Goal: Task Accomplishment & Management: Manage account settings

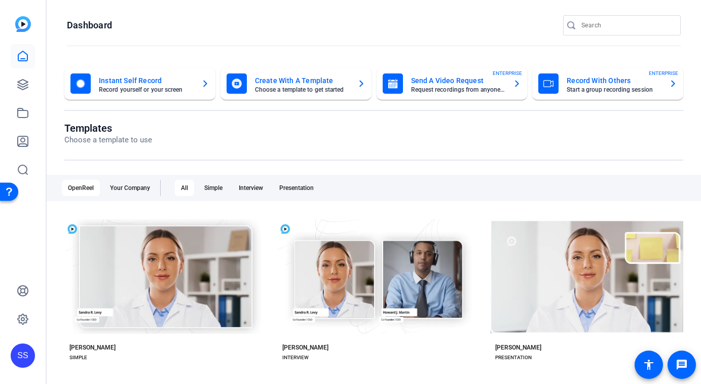
click at [19, 364] on div "SS" at bounding box center [23, 356] width 24 height 24
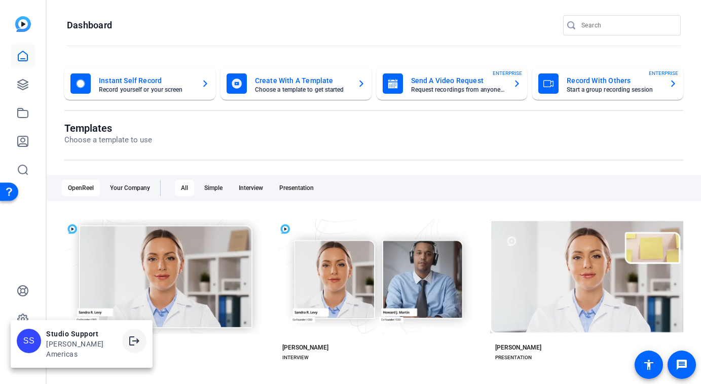
click at [128, 347] on mat-icon "logout" at bounding box center [134, 341] width 12 height 12
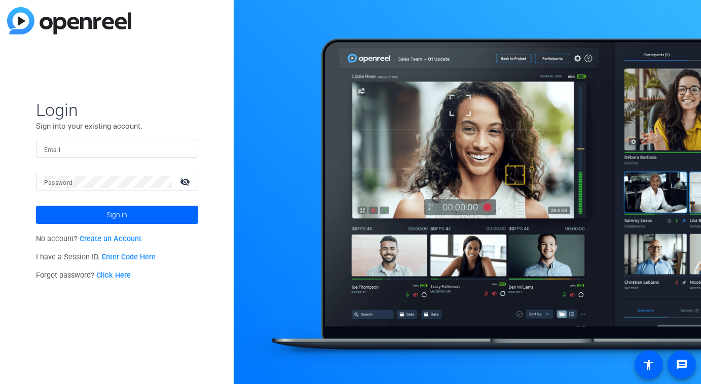
click at [170, 150] on input "Email" at bounding box center [117, 149] width 146 height 12
click at [181, 147] on img at bounding box center [181, 149] width 7 height 12
click at [179, 147] on img at bounding box center [181, 149] width 7 height 12
click at [185, 147] on div at bounding box center [184, 149] width 12 height 12
click at [185, 149] on div at bounding box center [184, 149] width 12 height 12
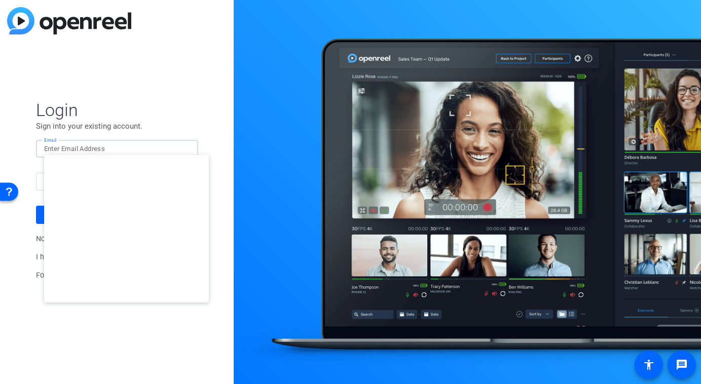
type input "studiosupport@openreel.com"
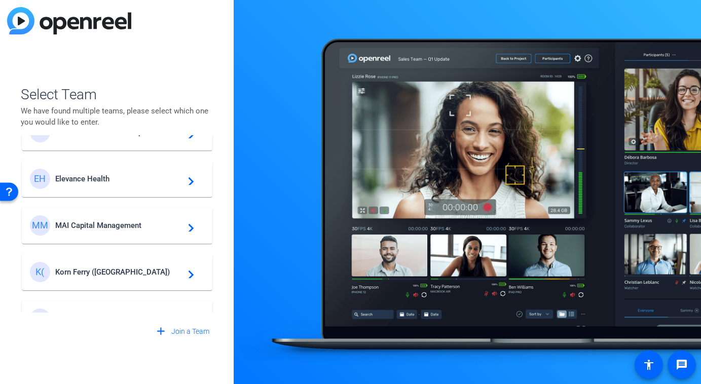
scroll to position [85, 0]
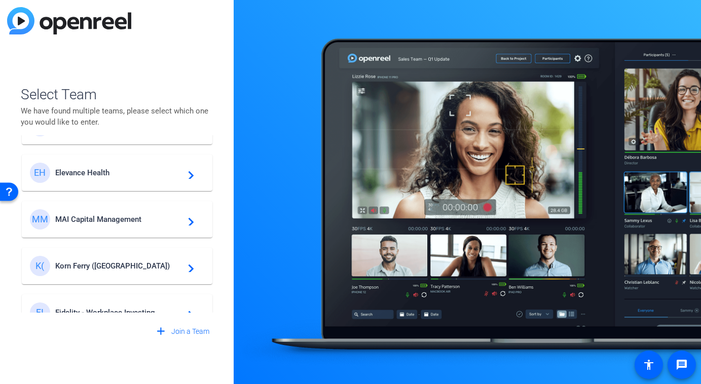
click at [112, 178] on div "EH Elevance Health navigate_next" at bounding box center [117, 173] width 174 height 20
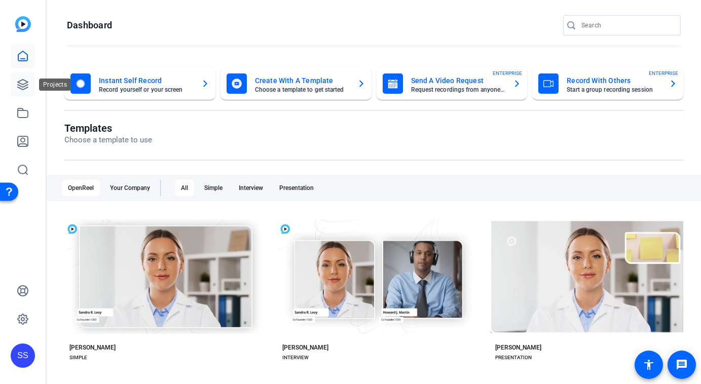
click at [27, 86] on icon at bounding box center [23, 85] width 12 height 12
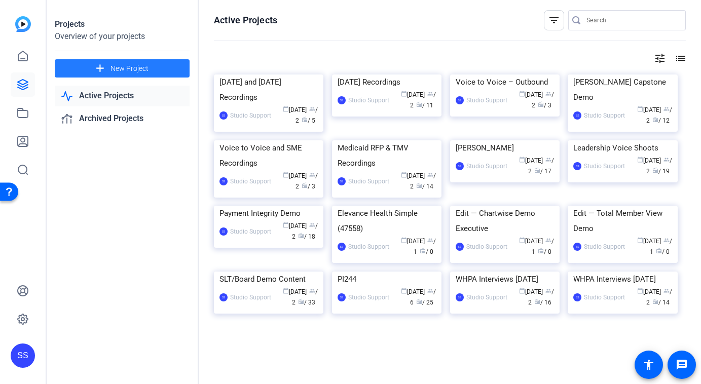
click at [141, 64] on span "New Project" at bounding box center [129, 68] width 38 height 11
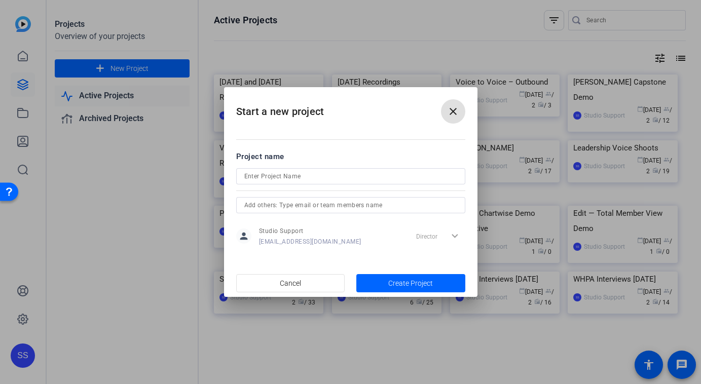
click at [315, 180] on input at bounding box center [350, 176] width 213 height 12
click at [282, 176] on input "August 22nd Recordings" at bounding box center [350, 176] width 213 height 12
type input "August 22nd 2025 Recordings"
click at [386, 287] on span "button" at bounding box center [410, 283] width 109 height 24
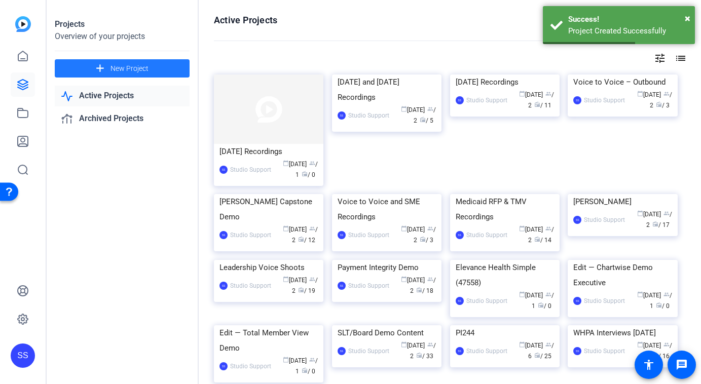
click at [290, 152] on div "August 22nd 2025 Recordings" at bounding box center [268, 151] width 98 height 15
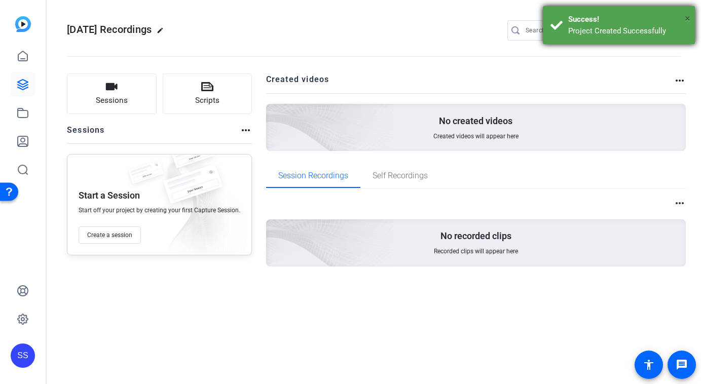
click at [690, 19] on span "×" at bounding box center [688, 18] width 6 height 12
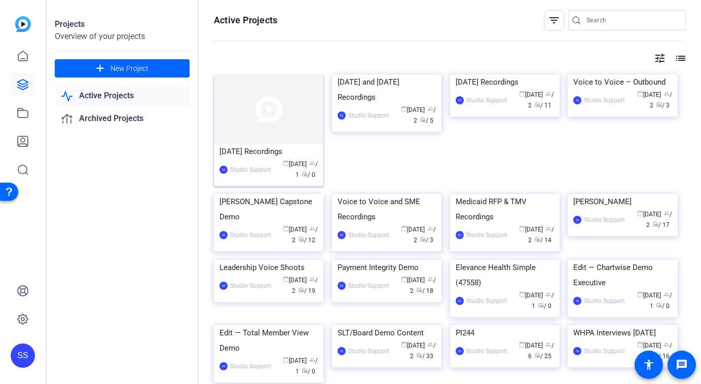
click at [232, 135] on img at bounding box center [268, 108] width 109 height 69
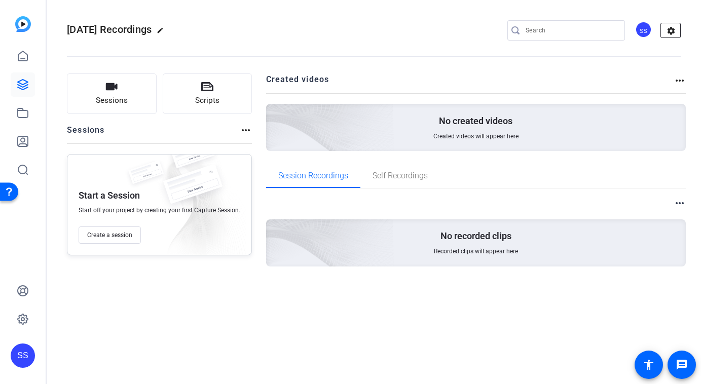
click at [671, 32] on mat-icon "settings" at bounding box center [671, 30] width 20 height 15
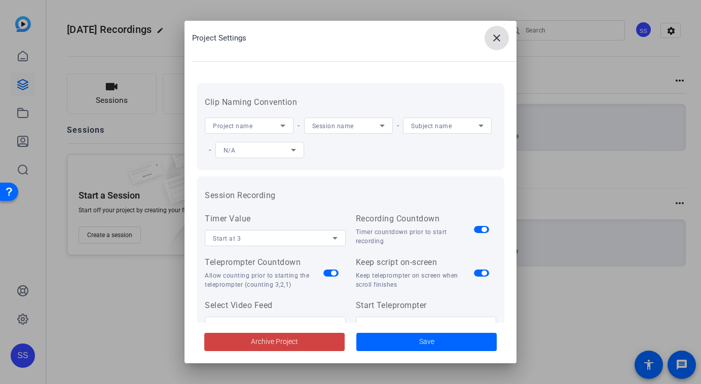
click at [495, 35] on mat-icon "close" at bounding box center [497, 38] width 12 height 12
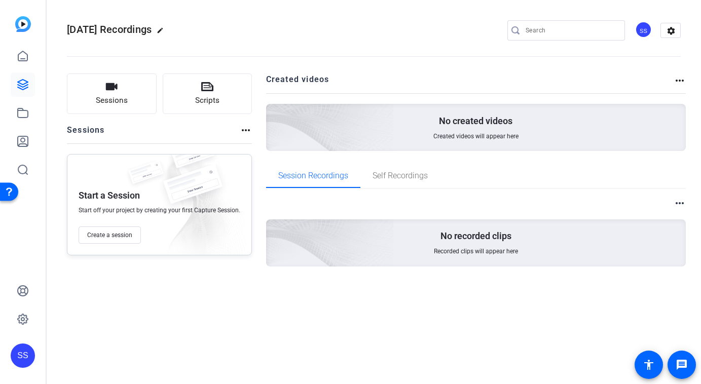
click at [649, 30] on div "SS" at bounding box center [643, 29] width 17 height 17
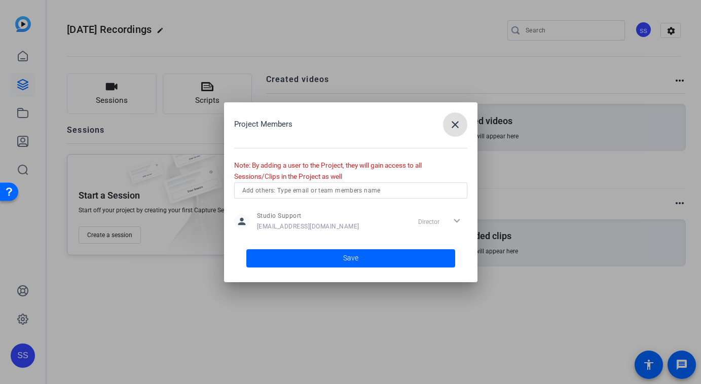
click at [357, 183] on div at bounding box center [350, 190] width 217 height 16
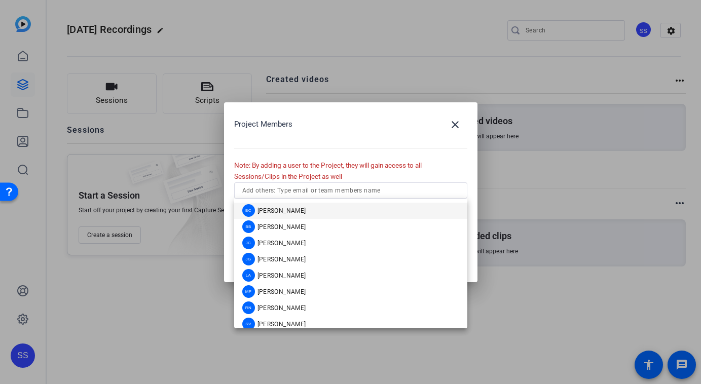
click at [359, 202] on div "BC Blake Cole BB Britney Bartel JC Jason Chang JG Jodi Gullickson LA Lauren Aye…" at bounding box center [350, 264] width 233 height 130
click at [361, 207] on mat-option "BC Blake Cole" at bounding box center [350, 211] width 233 height 16
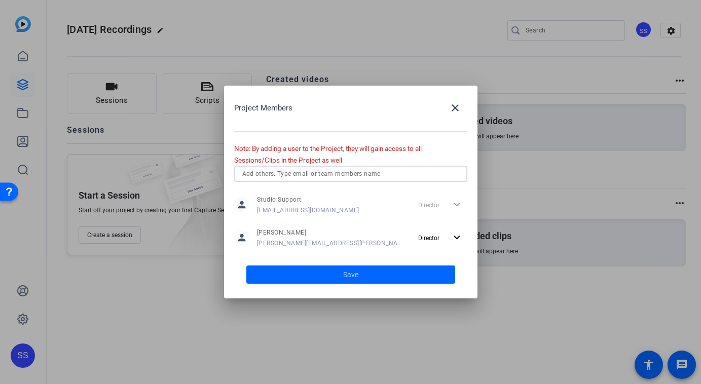
click at [433, 266] on span at bounding box center [350, 274] width 209 height 24
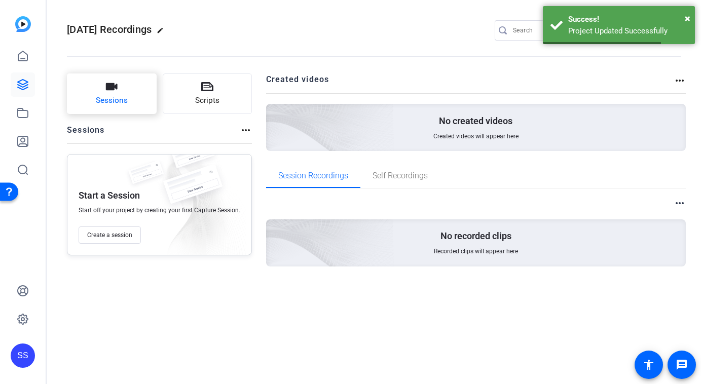
click at [124, 98] on span "Sessions" at bounding box center [112, 101] width 32 height 12
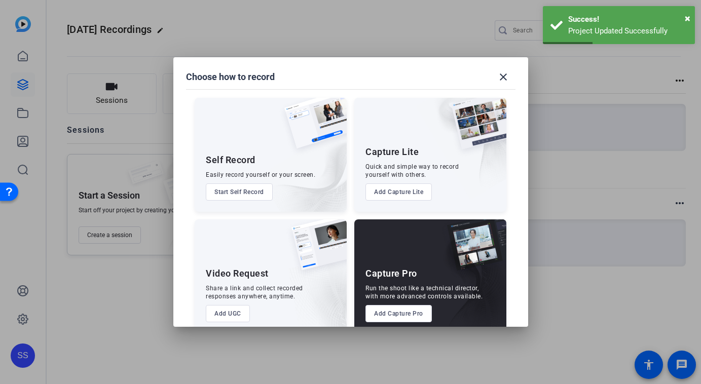
click at [404, 312] on button "Add Capture Pro" at bounding box center [398, 313] width 66 height 17
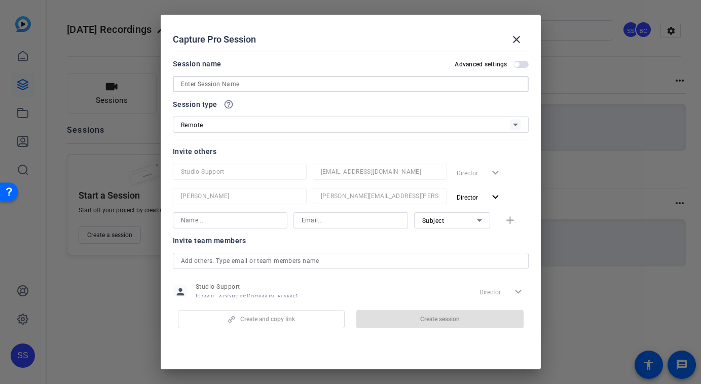
click at [229, 83] on input at bounding box center [351, 84] width 340 height 12
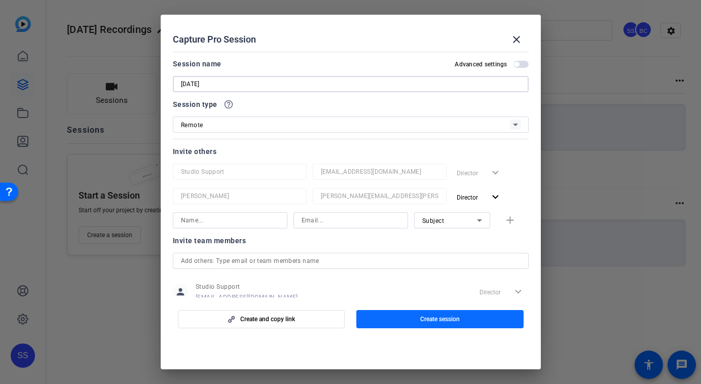
type input "August 22nd"
click at [421, 319] on span "Create session" at bounding box center [440, 319] width 40 height 8
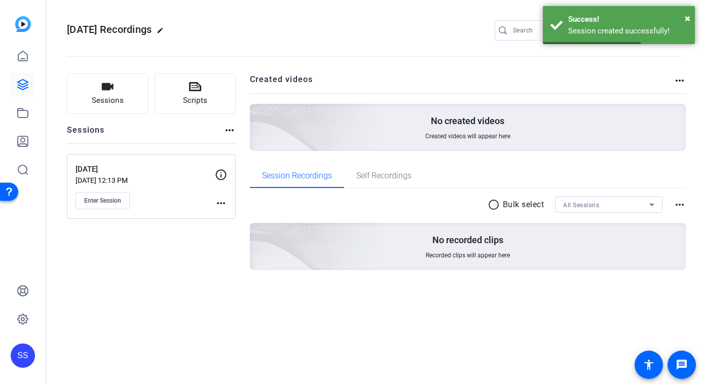
click at [224, 203] on mat-icon "more_horiz" at bounding box center [221, 203] width 12 height 12
click at [230, 215] on span "Edit Session" at bounding box center [246, 218] width 46 height 12
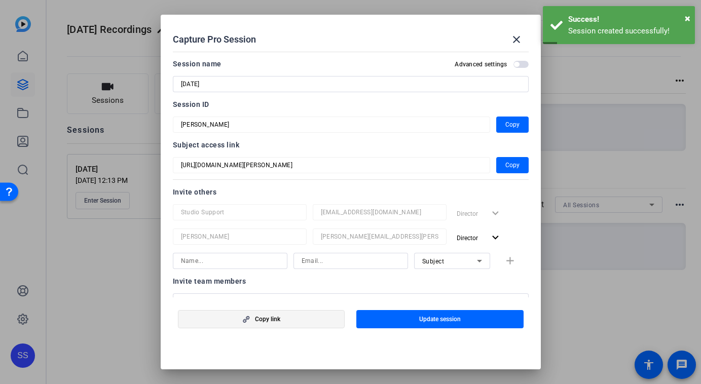
click at [261, 319] on span "Copy link" at bounding box center [267, 319] width 25 height 8
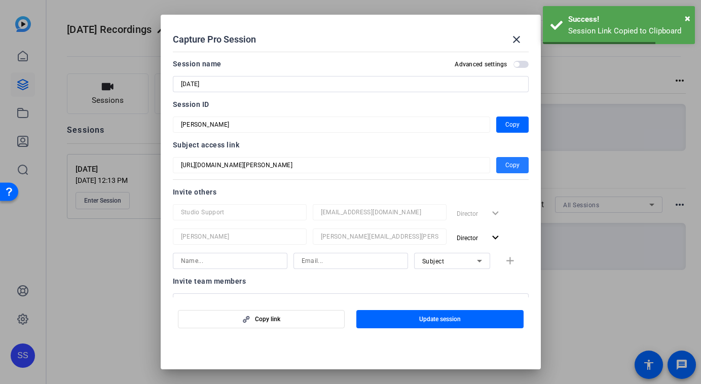
click at [501, 165] on span "button" at bounding box center [512, 165] width 32 height 24
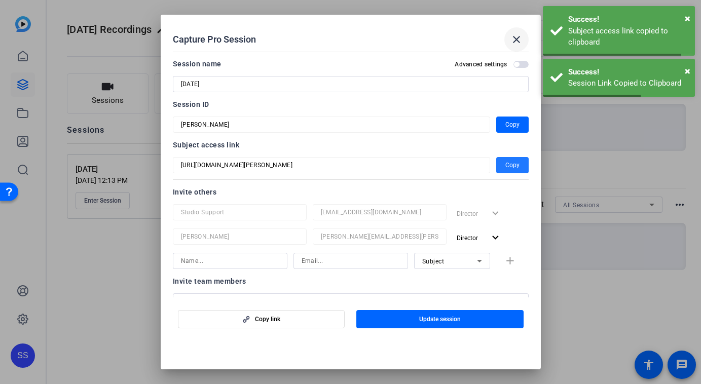
click at [520, 36] on mat-icon "close" at bounding box center [516, 39] width 12 height 12
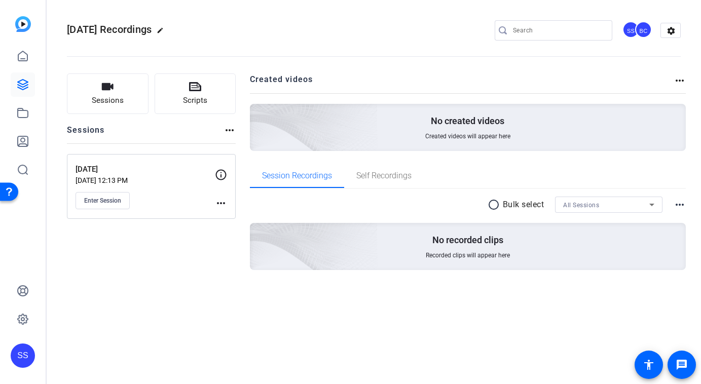
click at [30, 358] on div "SS" at bounding box center [23, 356] width 24 height 24
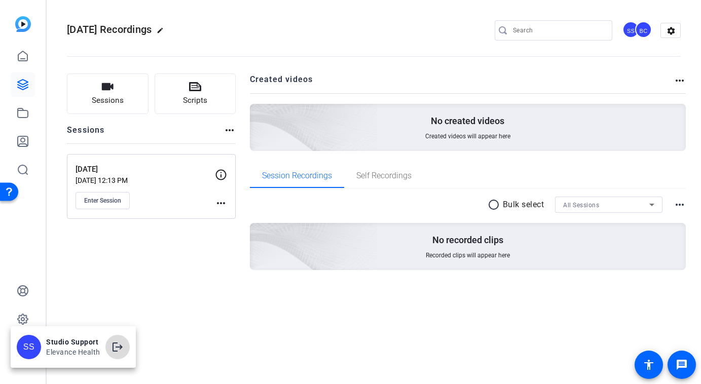
click at [127, 348] on span at bounding box center [117, 347] width 24 height 24
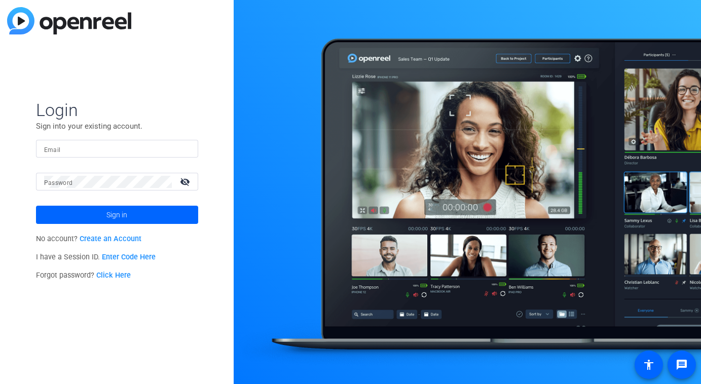
click at [144, 151] on input "Email" at bounding box center [117, 149] width 146 height 12
click at [183, 151] on img at bounding box center [181, 149] width 7 height 12
type input "studiosupport+1@openreel.com"
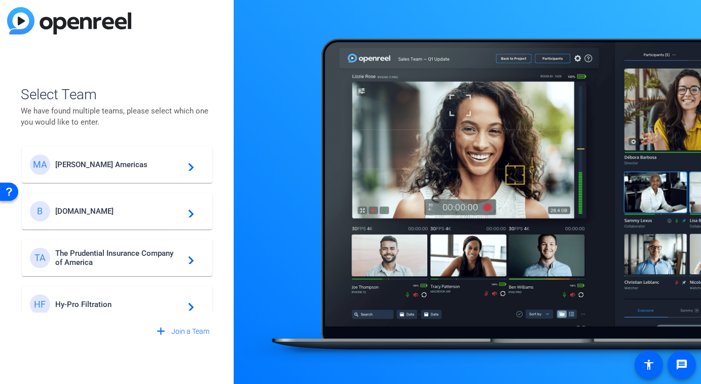
click at [97, 167] on span "[PERSON_NAME] Americas" at bounding box center [118, 164] width 127 height 9
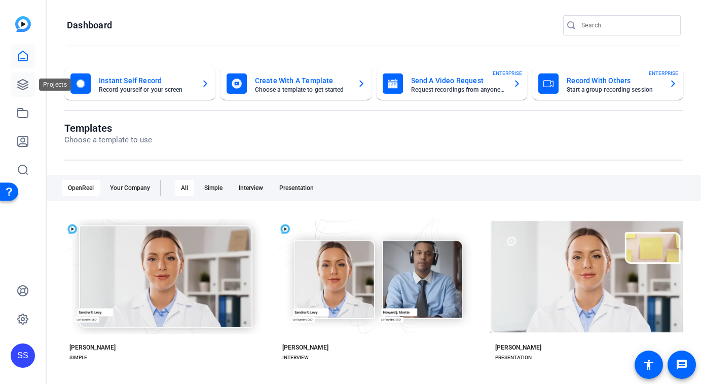
click at [28, 86] on icon at bounding box center [23, 85] width 12 height 12
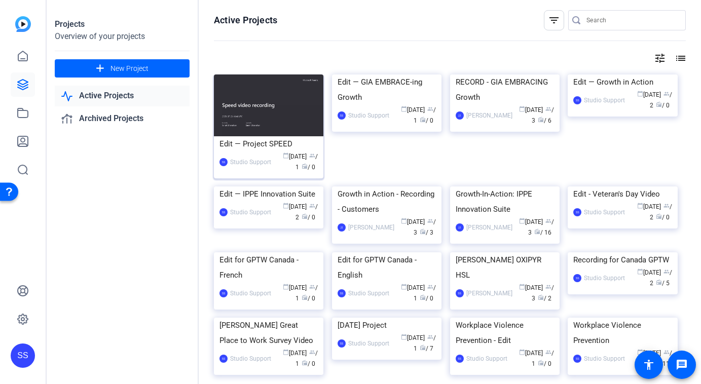
click at [239, 153] on div "SS Studio Support calendar_today Aug 18 group / 1 radio / 0" at bounding box center [268, 162] width 98 height 21
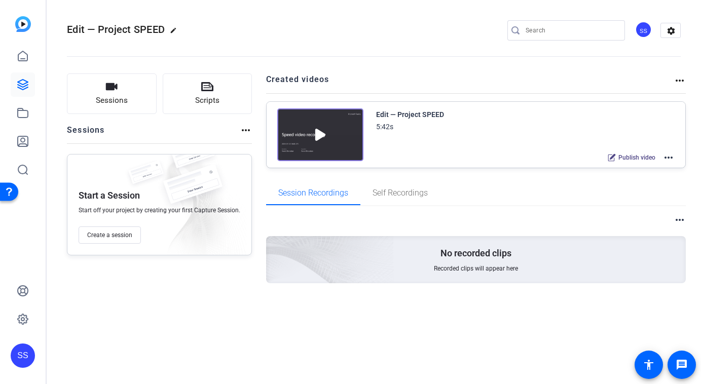
click at [668, 159] on mat-icon "more_horiz" at bounding box center [668, 158] width 12 height 12
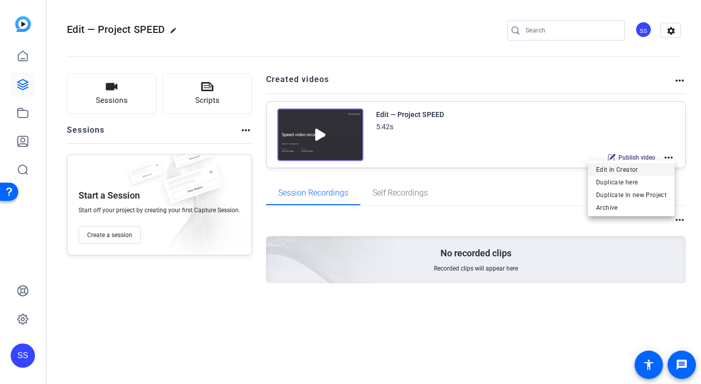
click at [642, 167] on span "Edit in Creator" at bounding box center [631, 170] width 70 height 12
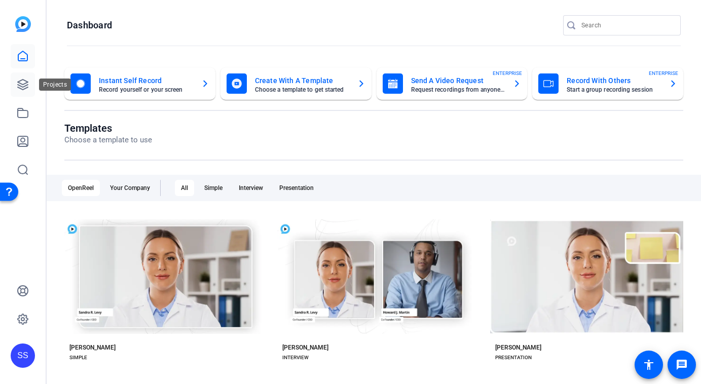
click at [20, 87] on icon at bounding box center [23, 85] width 12 height 12
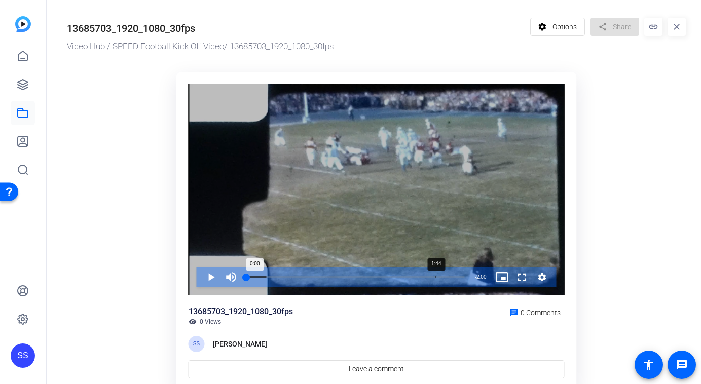
click at [435, 274] on div "Loaded : 9.33% 1:44 0:00" at bounding box center [355, 277] width 229 height 20
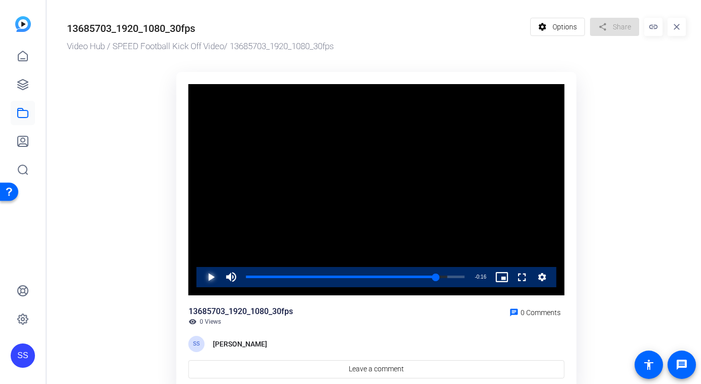
click at [201, 276] on span "Video Player" at bounding box center [201, 277] width 0 height 20
click at [201, 278] on span "Video Player" at bounding box center [201, 277] width 0 height 20
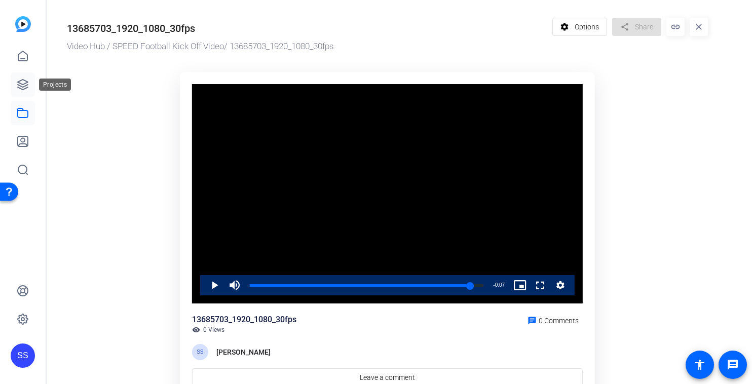
click at [21, 85] on icon at bounding box center [23, 85] width 12 height 12
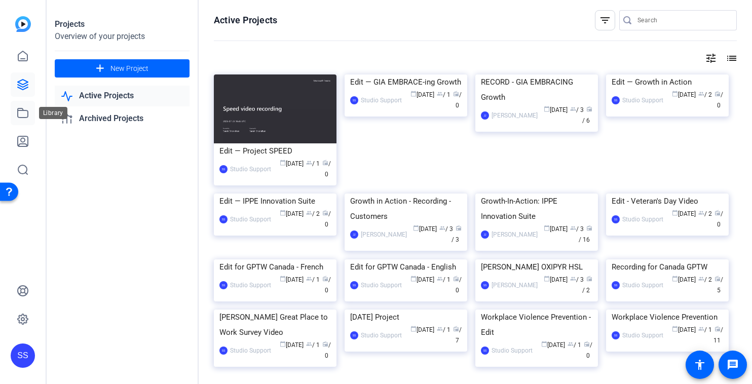
click at [22, 108] on icon at bounding box center [23, 112] width 10 height 9
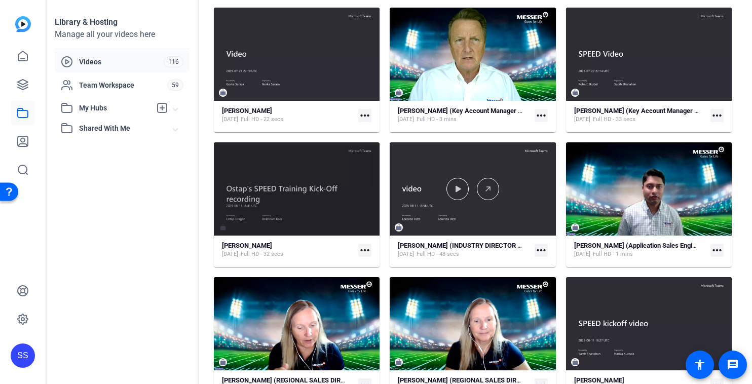
scroll to position [80, 0]
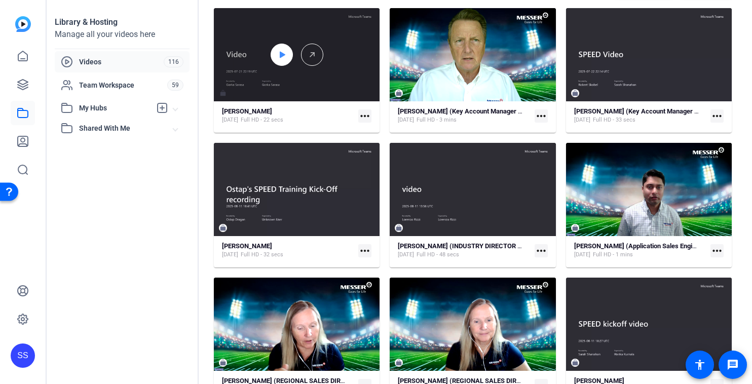
click at [283, 61] on div at bounding box center [282, 55] width 22 height 22
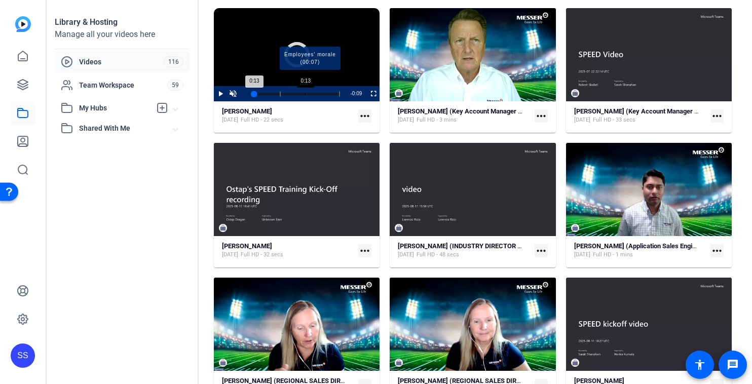
click at [305, 92] on div "Progress Bar" at bounding box center [310, 93] width 60 height 5
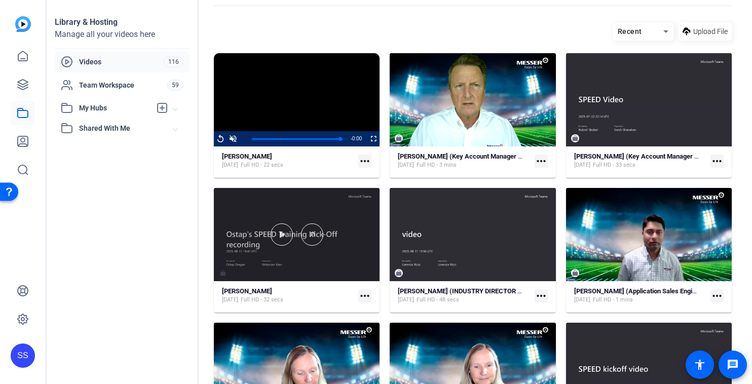
scroll to position [17, 0]
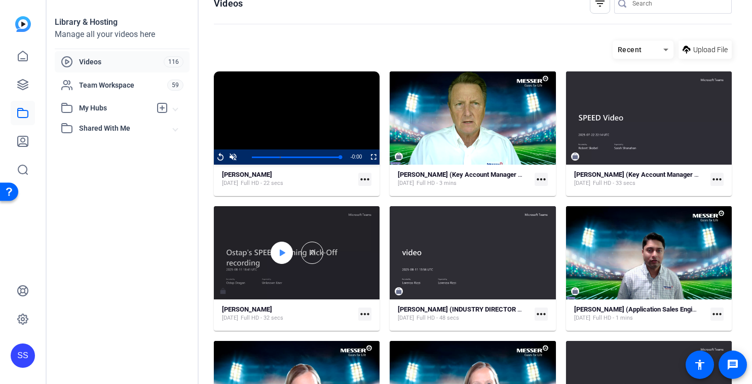
click at [272, 252] on div at bounding box center [282, 253] width 22 height 22
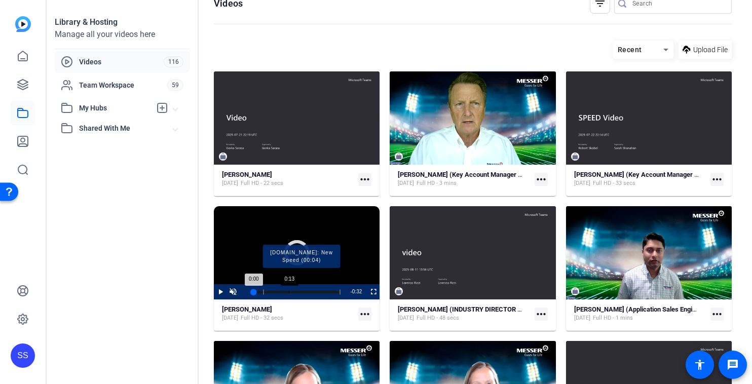
click at [288, 289] on div "Progress Bar" at bounding box center [302, 291] width 78 height 5
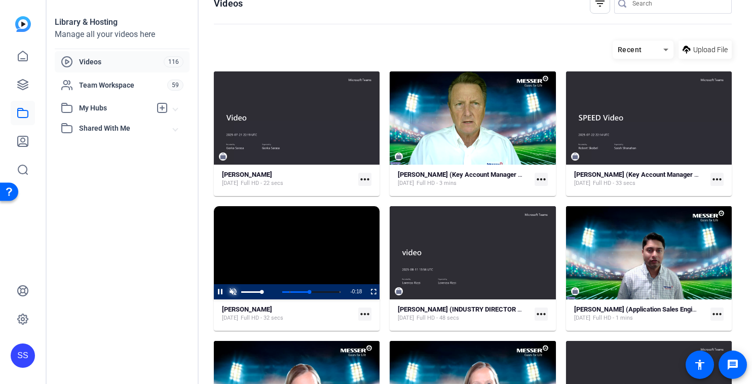
click at [238, 292] on span "Video Player" at bounding box center [233, 292] width 13 height 0
click at [223, 292] on mat-tooltip-component "Ostap Dragan" at bounding box center [246, 295] width 57 height 12
click at [214, 291] on span "Video Player" at bounding box center [214, 291] width 0 height 15
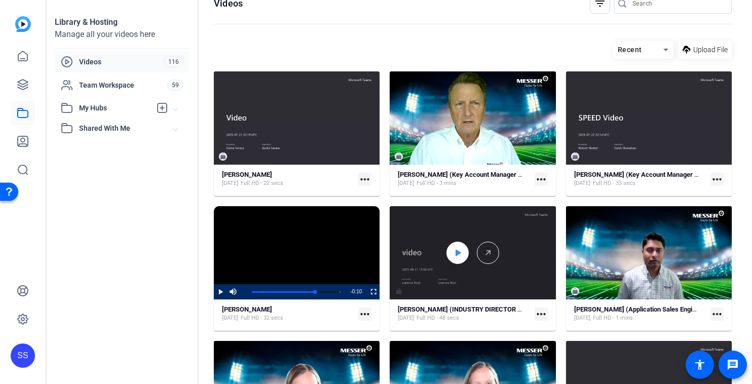
click at [454, 253] on icon at bounding box center [458, 253] width 8 height 12
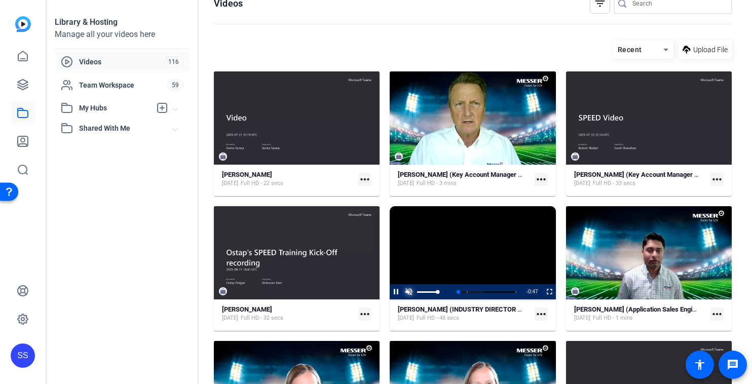
click at [411, 292] on span "Video Player" at bounding box center [408, 292] width 13 height 0
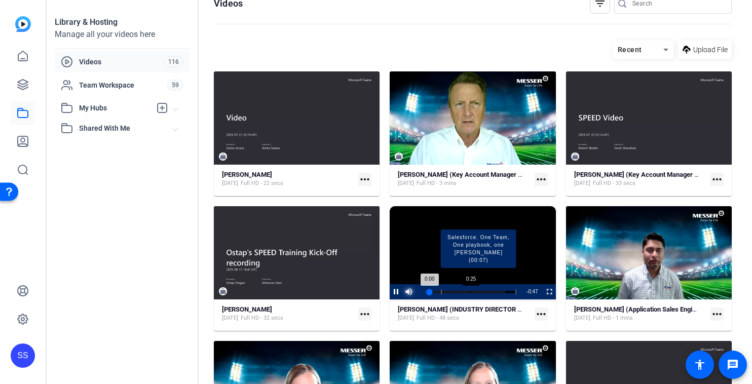
click at [475, 291] on div "Loaded : 87.47% 0:25 0:00 Salesforce. One Team, One playbook, one Messer (00:07)" at bounding box center [472, 292] width 89 height 3
click at [491, 291] on div "Loaded : 100.00% 0:34 0:24 Salesforce. One Team, One playbook, one Messer (00:0…" at bounding box center [472, 292] width 89 height 3
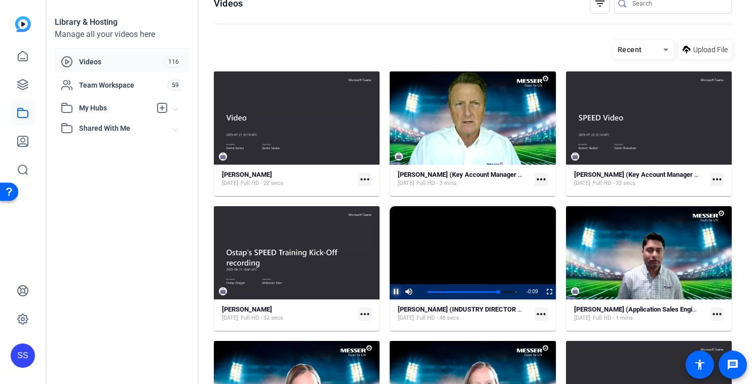
click at [390, 292] on span "Video Player" at bounding box center [390, 291] width 0 height 15
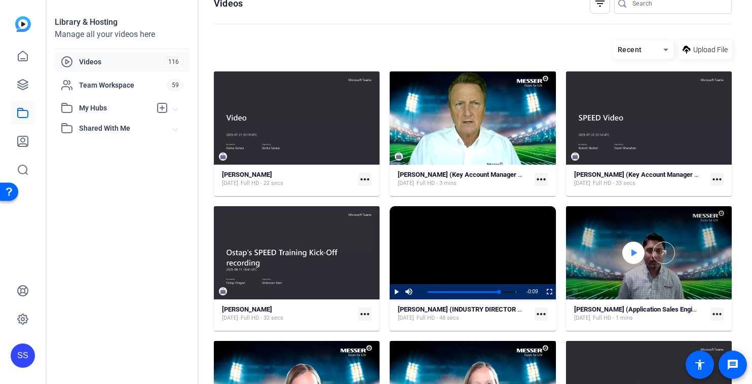
click at [629, 255] on icon at bounding box center [633, 253] width 8 height 12
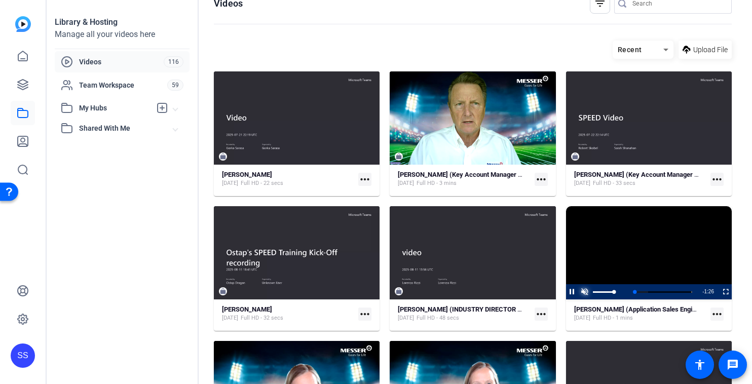
click at [587, 292] on span "Video Player" at bounding box center [585, 292] width 13 height 0
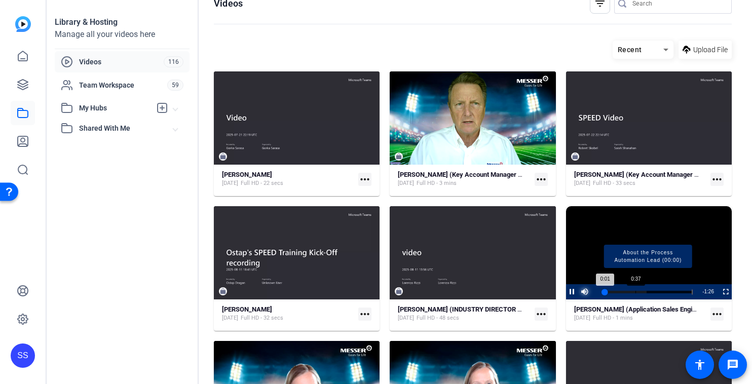
click at [650, 291] on div "Loaded : 48.31% 0:37 0:01 About the Process Automation Lead (00:00)" at bounding box center [648, 292] width 89 height 3
click at [665, 291] on div "Loaded : 82.93% 0:59 0:43 About the Process Automation Lead (00:00)" at bounding box center [648, 292] width 89 height 3
click at [675, 292] on div "Loaded : 100.00% 1:09 1:00 About the Process Automation Lead (00:00)" at bounding box center [648, 292] width 89 height 3
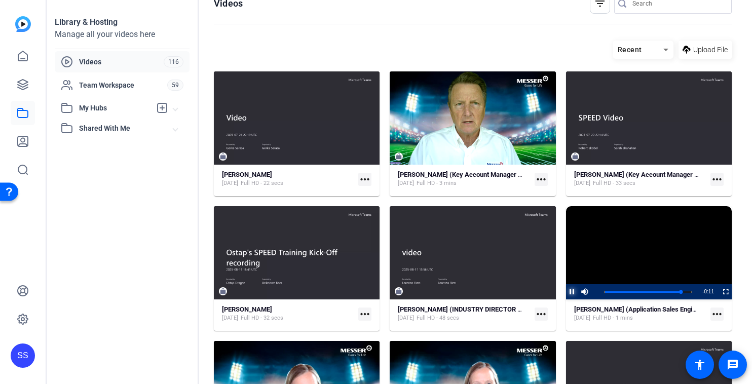
click at [566, 290] on span "Video Player" at bounding box center [566, 291] width 0 height 15
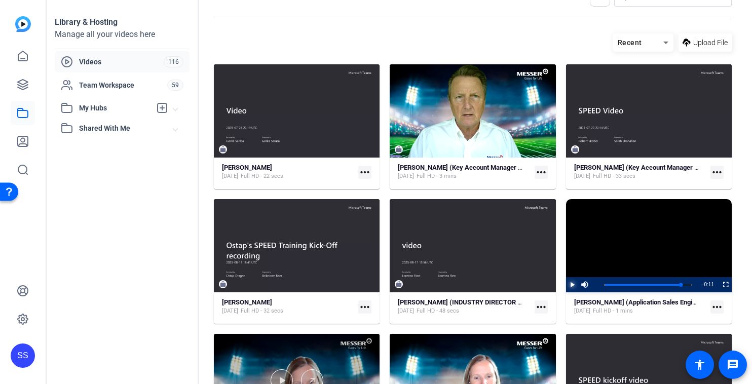
scroll to position [161, 0]
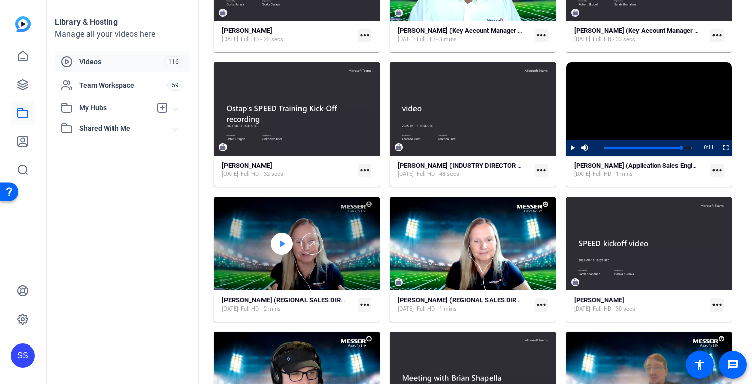
click at [276, 247] on div at bounding box center [282, 244] width 22 height 22
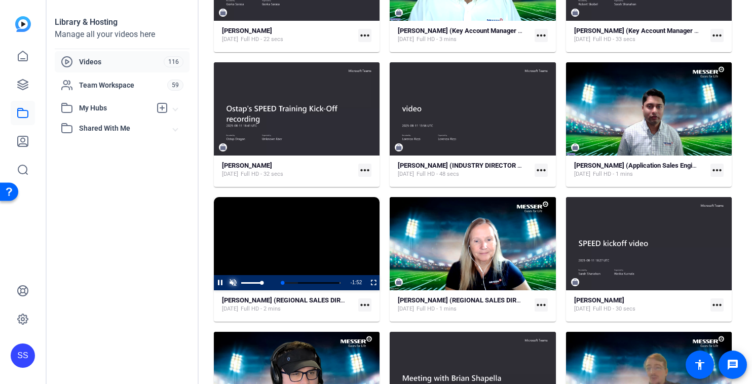
click at [230, 283] on span "Video Player" at bounding box center [233, 283] width 13 height 0
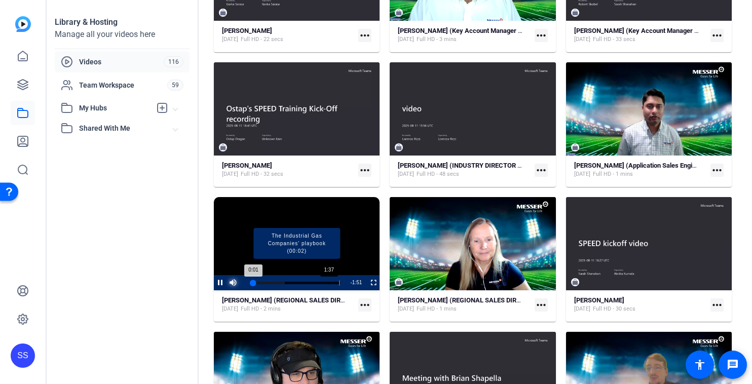
click at [328, 282] on div "Loaded : 37.39% 1:37 0:01 The Industrial Gas Companies' playbook (00:02)" at bounding box center [296, 283] width 89 height 3
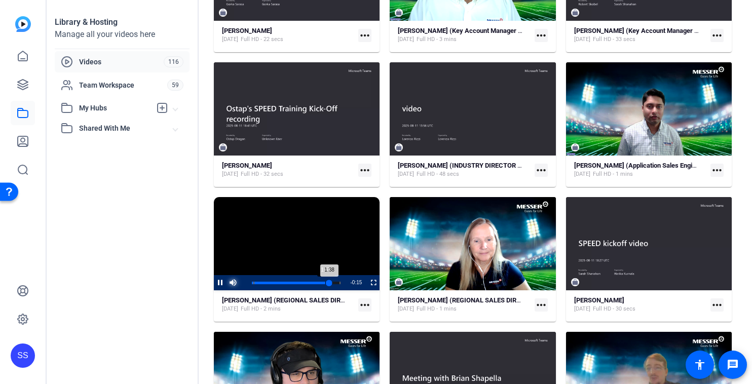
click at [325, 280] on div "Loaded : 100.00% 1:32 1:38 The Industrial Gas Companies' playbook (00:02)" at bounding box center [296, 282] width 99 height 15
click at [214, 282] on span "Video Player" at bounding box center [214, 282] width 0 height 15
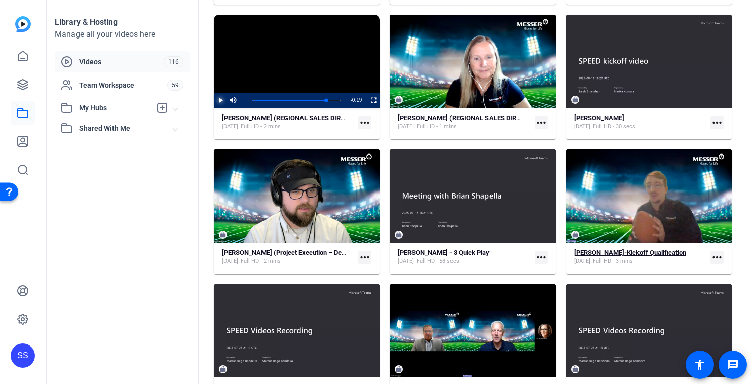
scroll to position [357, 0]
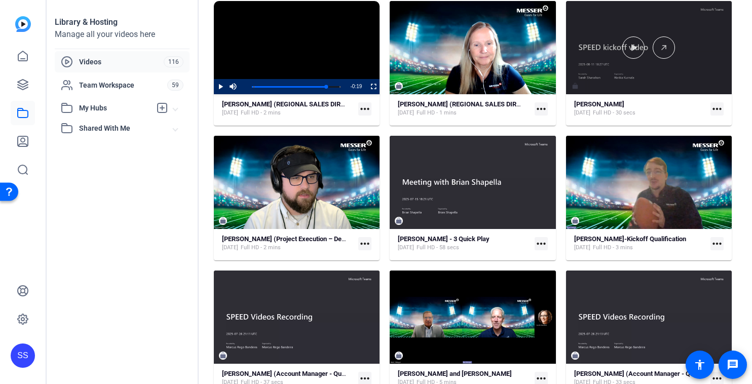
click at [648, 45] on div at bounding box center [649, 47] width 166 height 22
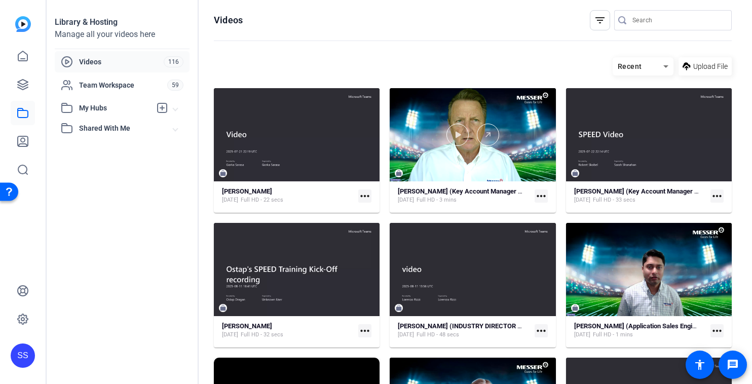
scroll to position [357, 0]
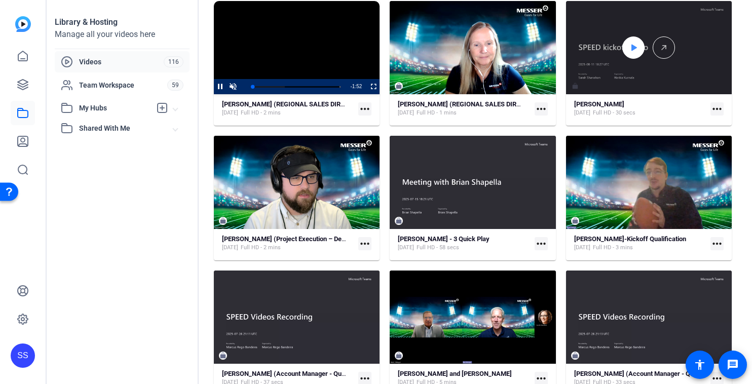
click at [637, 46] on icon at bounding box center [633, 48] width 8 height 12
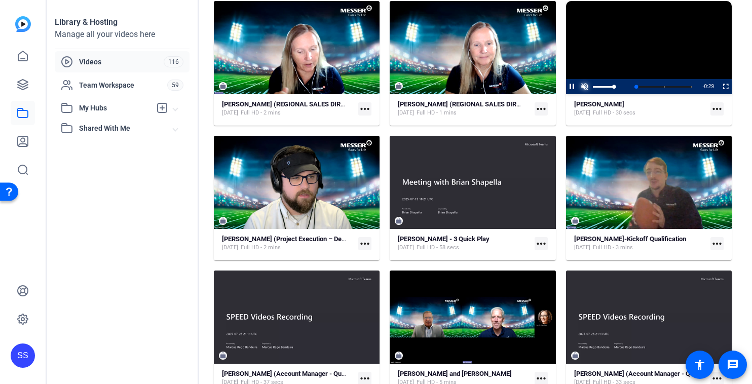
click at [583, 87] on span "Video Player" at bounding box center [585, 87] width 13 height 0
click at [670, 83] on div "Loaded : 100.00% 0:22 0:02 Let's Win (00:15)" at bounding box center [648, 86] width 99 height 15
click at [654, 83] on div "Loaded : 100.00% 0:16 0:23 Let's Win (00:15)" at bounding box center [648, 86] width 99 height 15
click at [648, 84] on div "Loaded : 100.00% 0:14 0:18 Let's Win (00:15)" at bounding box center [648, 86] width 99 height 15
click at [566, 84] on span "Video Player" at bounding box center [566, 86] width 0 height 15
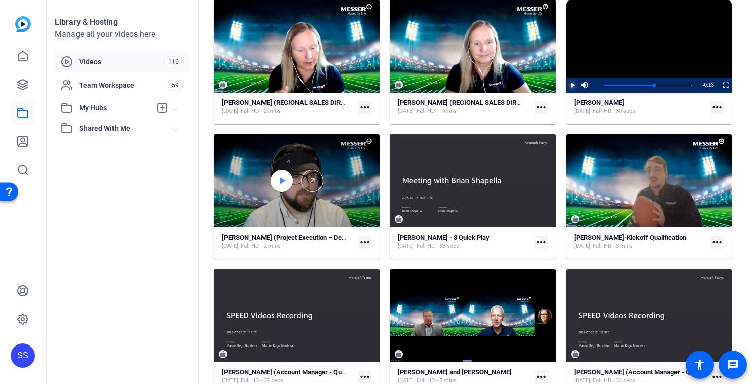
scroll to position [370, 0]
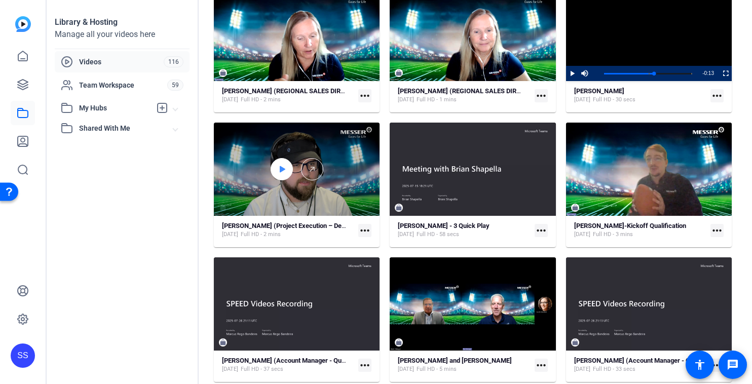
click at [286, 172] on div at bounding box center [282, 169] width 22 height 22
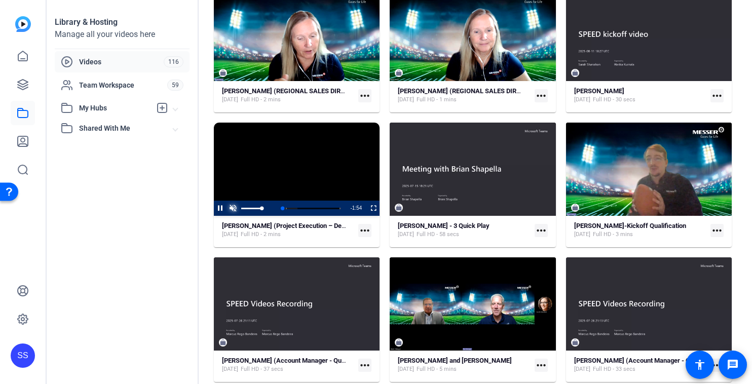
click at [233, 208] on span "Video Player" at bounding box center [233, 208] width 13 height 0
click at [314, 207] on div "Loaded : 36.71% 1:21 0:01 Project Executing (00:07)" at bounding box center [296, 208] width 89 height 3
click at [324, 207] on div "Loaded : 100.00% 1:32 1:21 Project Executing (00:07)" at bounding box center [296, 208] width 89 height 3
click at [331, 208] on div "Loaded : 100.00% 1:42 1:36 Project Executing (00:07)" at bounding box center [296, 208] width 89 height 3
click at [329, 207] on div "1:43" at bounding box center [292, 208] width 81 height 3
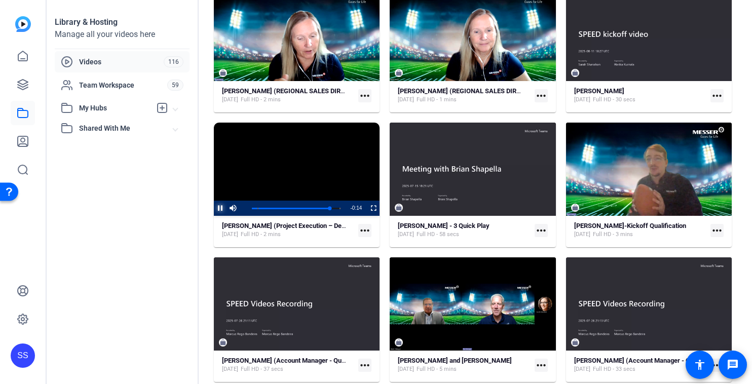
click at [214, 204] on span "Video Player" at bounding box center [214, 208] width 0 height 15
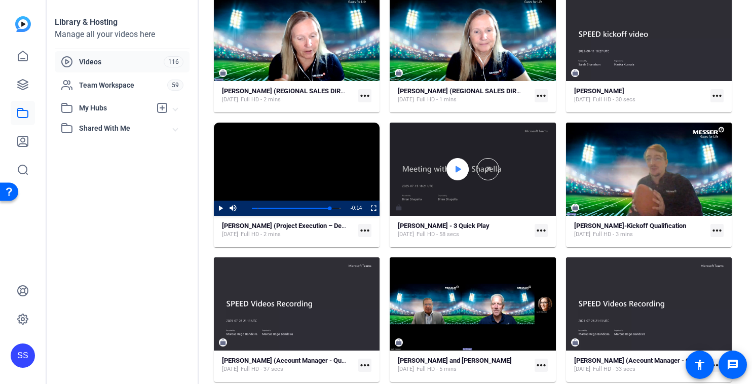
click at [452, 167] on div at bounding box center [457, 169] width 22 height 22
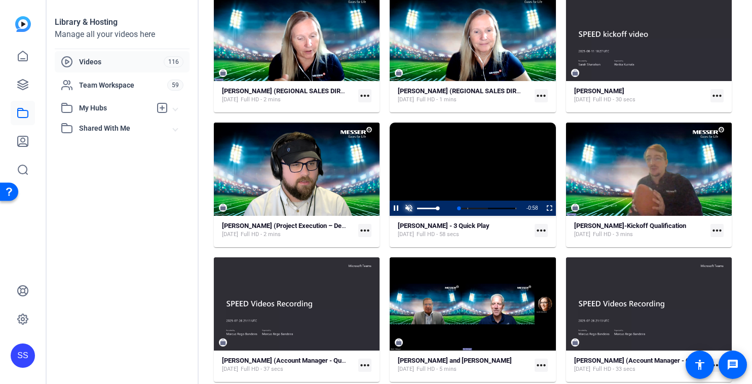
click at [411, 208] on span "Video Player" at bounding box center [408, 208] width 13 height 0
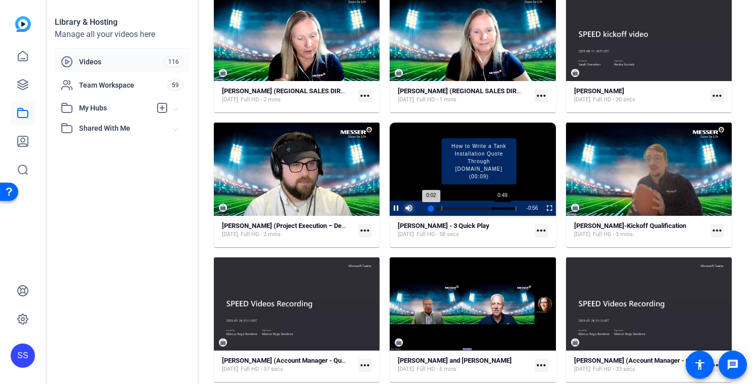
click at [502, 207] on div "Loaded : 71.97% 0:49 0:02 How to Write a Tank Installation Quote Through Salesf…" at bounding box center [472, 208] width 89 height 3
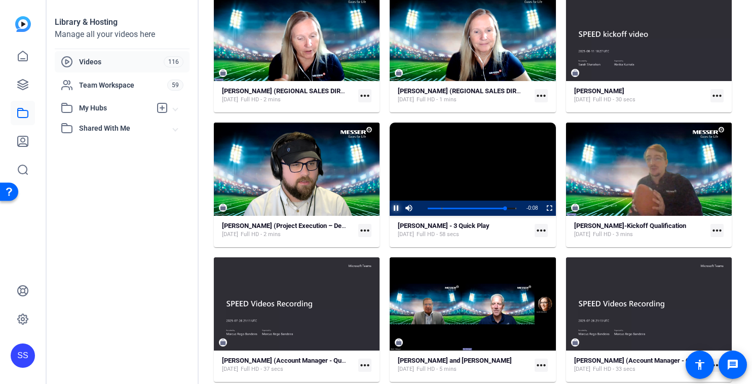
click at [390, 209] on span "Video Player" at bounding box center [390, 208] width 0 height 15
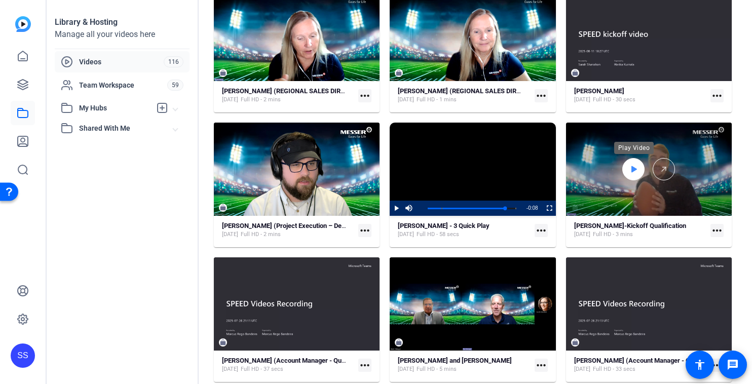
click at [640, 170] on div at bounding box center [633, 169] width 22 height 22
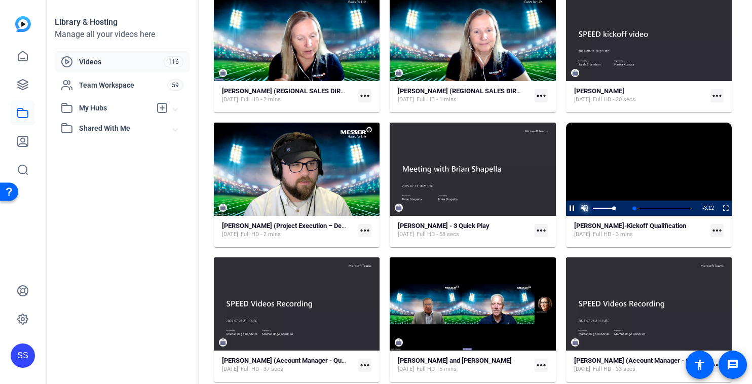
click at [587, 208] on span "Video Player" at bounding box center [585, 208] width 13 height 0
click at [677, 208] on div "Loaded : 21.75% 2:35 0:00 We're special teams first on the field (00:11)" at bounding box center [648, 208] width 89 height 3
drag, startPoint x: 573, startPoint y: 206, endPoint x: 568, endPoint y: 182, distance: 23.9
click at [566, 205] on span "Video Player" at bounding box center [566, 208] width 0 height 15
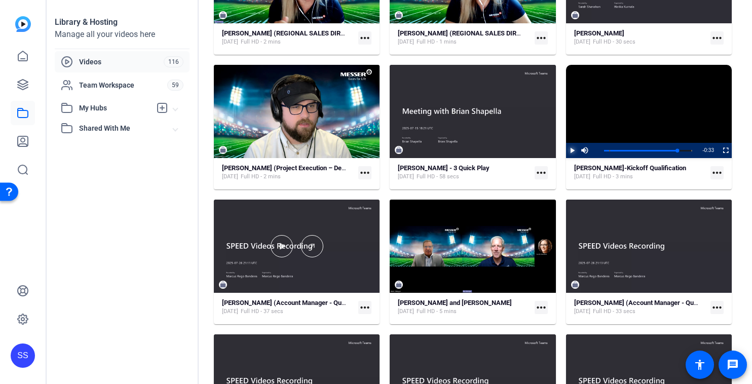
scroll to position [430, 0]
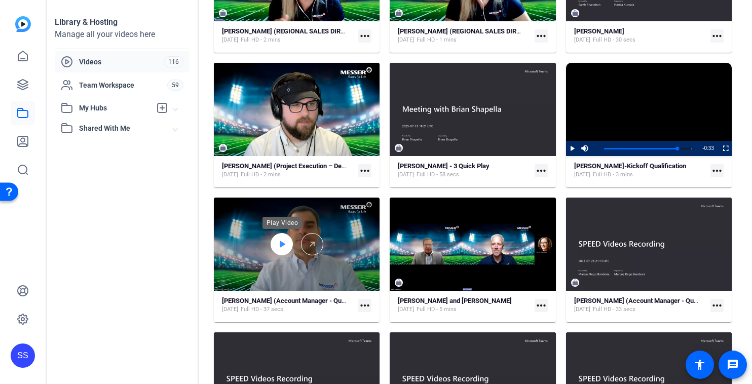
click at [274, 251] on div at bounding box center [282, 244] width 22 height 22
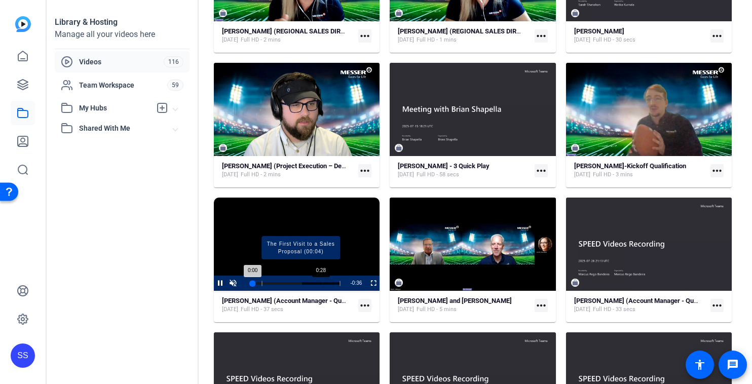
click at [320, 282] on div "Loaded : 56.73% 0:28 0:00 The First Visit to a Sales Proposal (00:04)" at bounding box center [296, 283] width 89 height 3
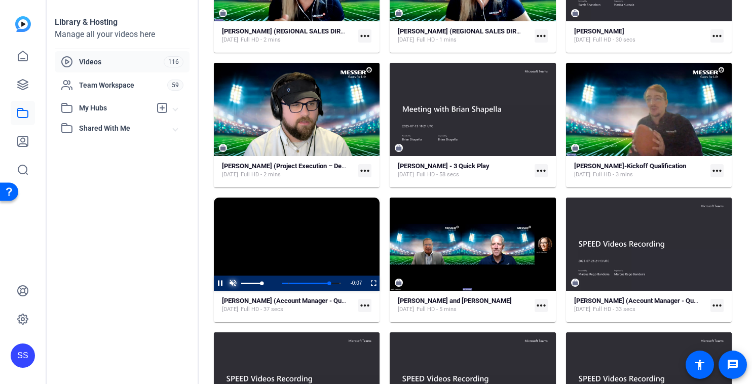
click at [233, 283] on span "Video Player" at bounding box center [233, 283] width 13 height 0
click at [214, 279] on span "Video Player" at bounding box center [214, 283] width 0 height 15
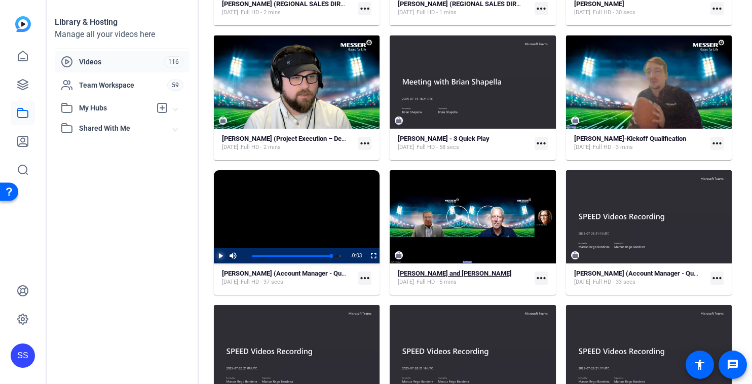
scroll to position [460, 0]
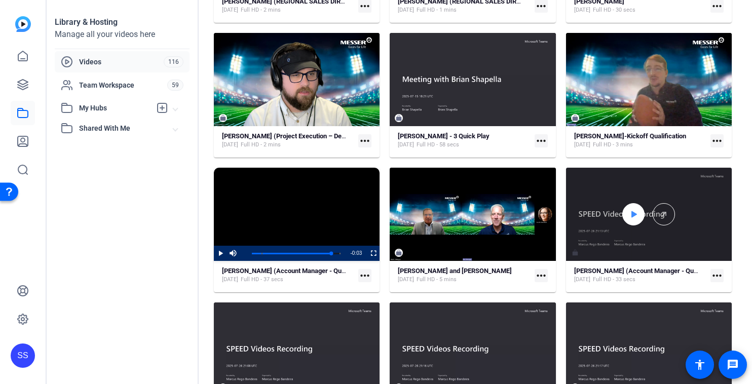
click at [636, 216] on icon at bounding box center [633, 214] width 8 height 12
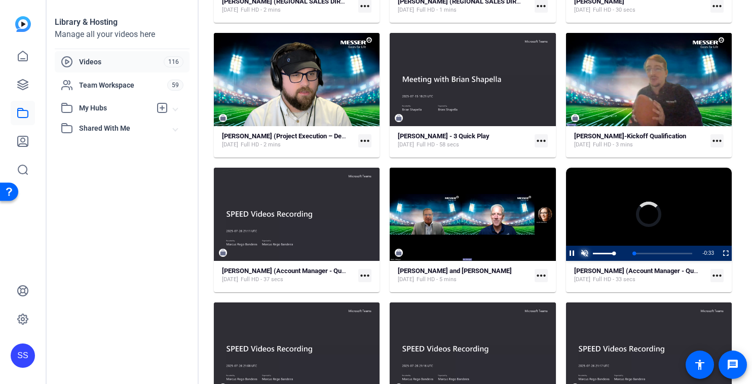
click at [586, 253] on span "Video Player" at bounding box center [585, 253] width 13 height 0
click at [668, 253] on div "Loaded : 100.00% 0:22 0:23 Master Support Team (00:05)" at bounding box center [648, 253] width 89 height 3
click at [677, 254] on div "Loaded : 100.00% 0:27 0:24 Master Support Team (00:05)" at bounding box center [648, 253] width 89 height 3
click at [687, 251] on div "Progress Bar" at bounding box center [654, 253] width 75 height 5
click at [566, 250] on span "Video Player" at bounding box center [566, 253] width 0 height 15
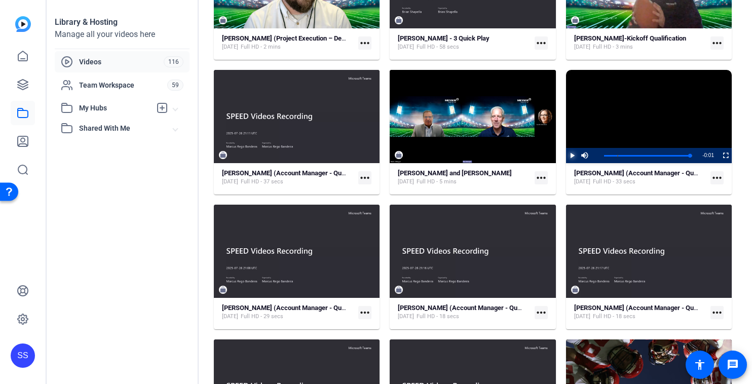
scroll to position [558, 0]
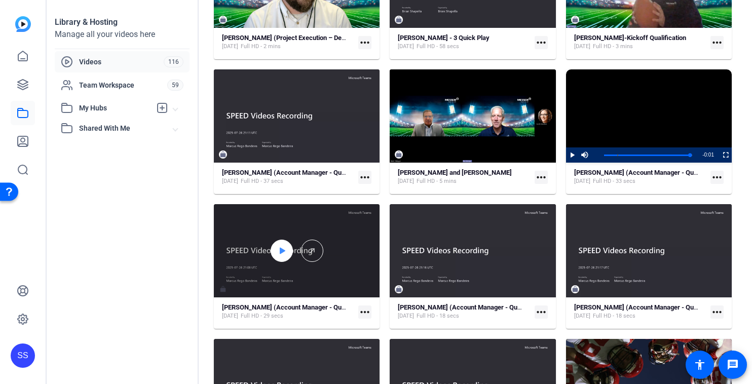
click at [286, 247] on div at bounding box center [282, 251] width 22 height 22
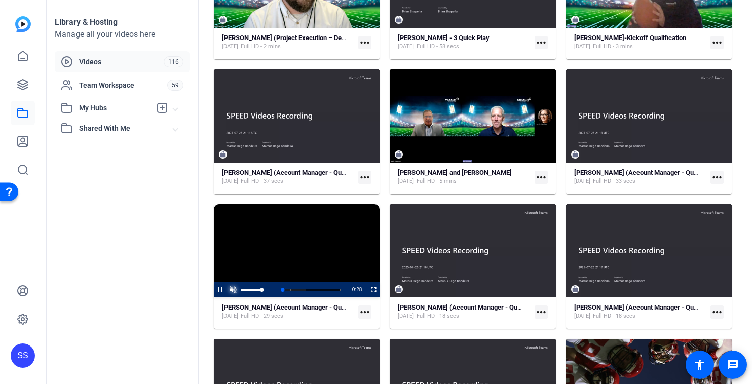
click at [235, 290] on span "Video Player" at bounding box center [233, 290] width 13 height 0
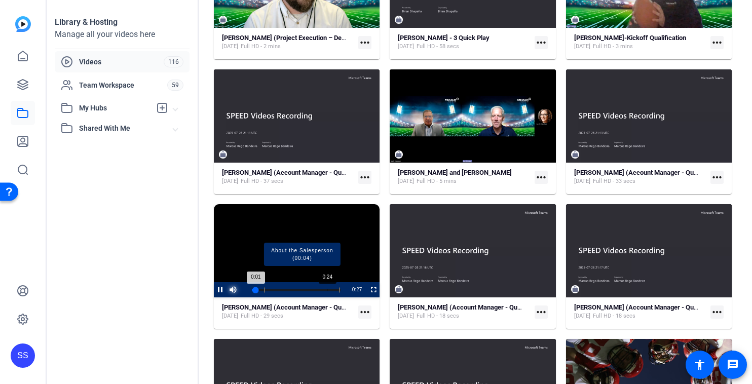
click at [329, 290] on div "Loaded : 100.00% 0:24 0:01 About the Salesperson (00:04)" at bounding box center [296, 290] width 89 height 3
click at [321, 289] on div "Loaded : 100.00% 0:22 0:25 About the Salesperson (00:04)" at bounding box center [296, 290] width 89 height 3
click at [315, 289] on div "Loaded : 100.00% 0:20 0:22 About the Salesperson (00:04)" at bounding box center [296, 290] width 89 height 3
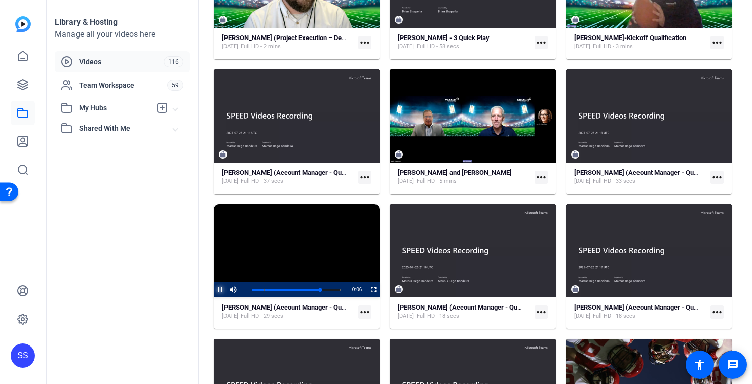
click at [214, 289] on span "Video Player" at bounding box center [214, 289] width 0 height 15
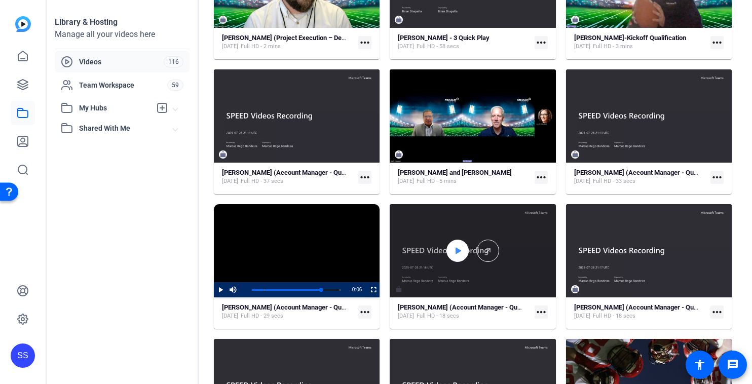
click at [451, 253] on div at bounding box center [457, 251] width 22 height 22
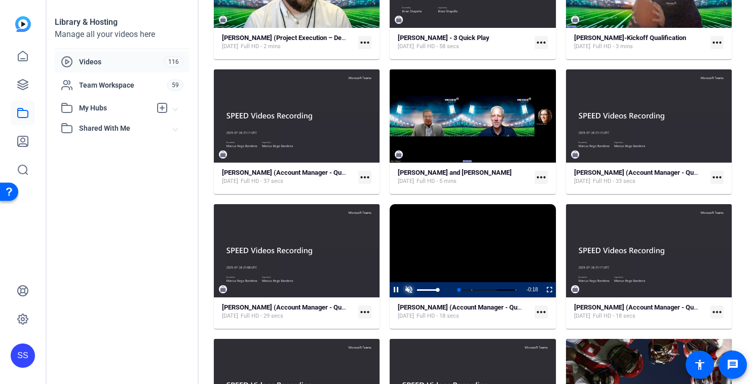
click at [408, 290] on span "Video Player" at bounding box center [408, 290] width 13 height 0
click at [505, 289] on div "Loaded : 100.00% 0:15 0:01 Proposal Out, Response In (00:04)" at bounding box center [472, 290] width 89 height 3
click at [496, 287] on div "Loaded : 100.00% 0:13 0:16 Proposal Out, Response In (00:04)" at bounding box center [472, 289] width 99 height 15
click at [486, 286] on div "Loaded : 100.00% 0:13 0:14 Proposal Out, Response In (00:04)" at bounding box center [472, 289] width 99 height 15
click at [390, 287] on span "Video Player" at bounding box center [390, 289] width 0 height 15
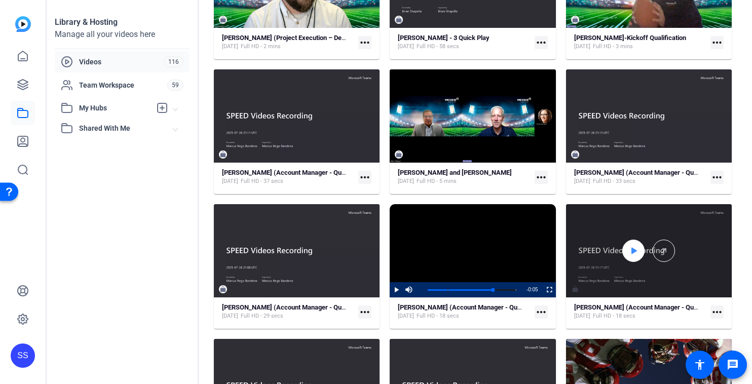
click at [628, 256] on div at bounding box center [633, 251] width 22 height 22
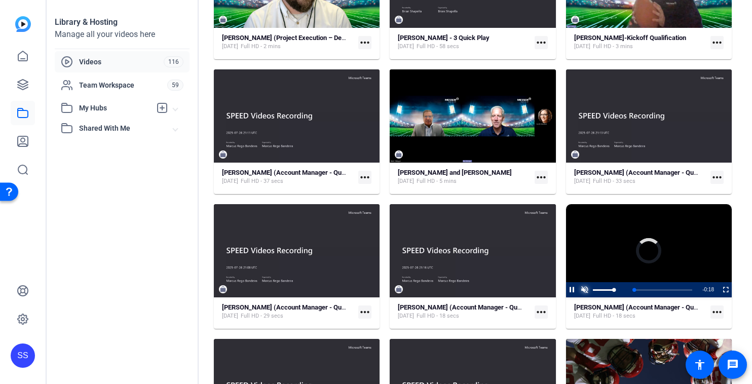
click at [588, 290] on span "Video Player" at bounding box center [585, 290] width 13 height 0
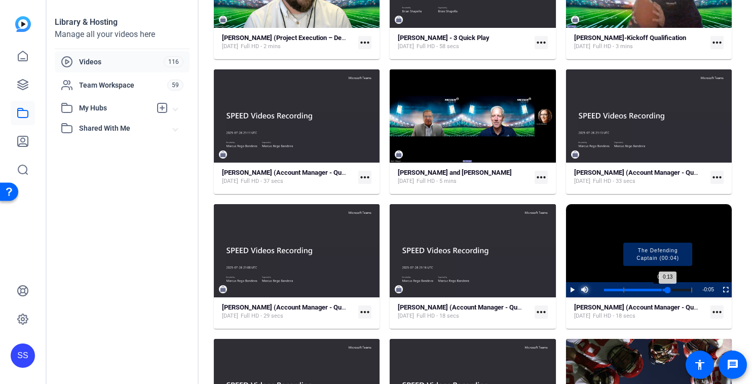
click at [669, 289] on div "Loaded : 100.00% 0:13 0:13 The Defending Captain (00:04)" at bounding box center [648, 290] width 89 height 3
click at [666, 288] on div "Loaded : 100.00% 0:12 0:12 The Defending Captain (00:04)" at bounding box center [648, 289] width 99 height 15
drag, startPoint x: 569, startPoint y: 286, endPoint x: 551, endPoint y: 279, distance: 19.1
click at [566, 285] on span "Video Player" at bounding box center [566, 289] width 0 height 15
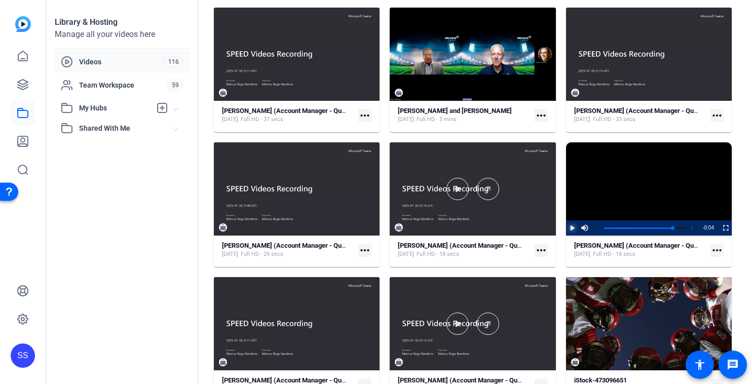
scroll to position [675, 0]
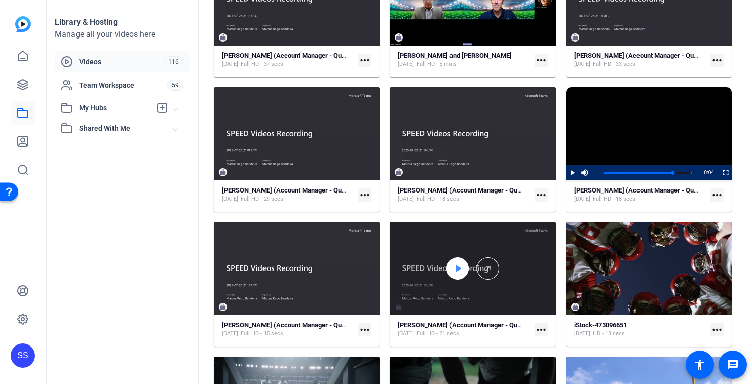
click at [455, 266] on icon at bounding box center [458, 268] width 8 height 12
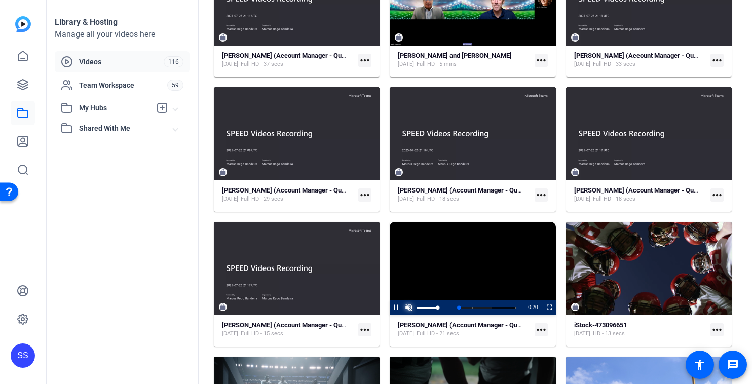
click at [408, 308] on span "Video Player" at bounding box center [408, 308] width 13 height 0
click at [461, 308] on div "Loaded : 100.00% 0:07 0:01 How to Win a Business Deal (00:05)" at bounding box center [472, 308] width 89 height 3
click at [485, 307] on div "Loaded : 100.00% 0:13 0:08 How to Win a Business Deal (00:05)" at bounding box center [472, 308] width 89 height 3
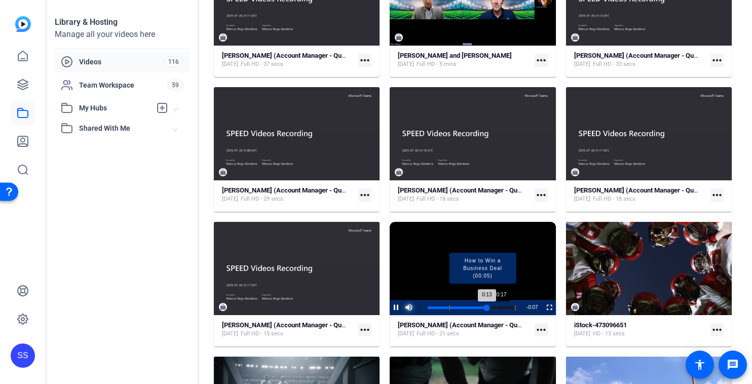
click at [500, 307] on div "Loaded : 100.00% 0:17 0:13 How to Win a Business Deal (00:05)" at bounding box center [472, 308] width 89 height 3
click at [494, 305] on div "Loaded : 100.00% 0:15 0:18 How to Win a Business Deal (00:05)" at bounding box center [472, 307] width 99 height 15
click at [485, 307] on div "Loaded : 100.00% 0:13 0:15 How to Win a Business Deal (00:05)" at bounding box center [472, 308] width 89 height 3
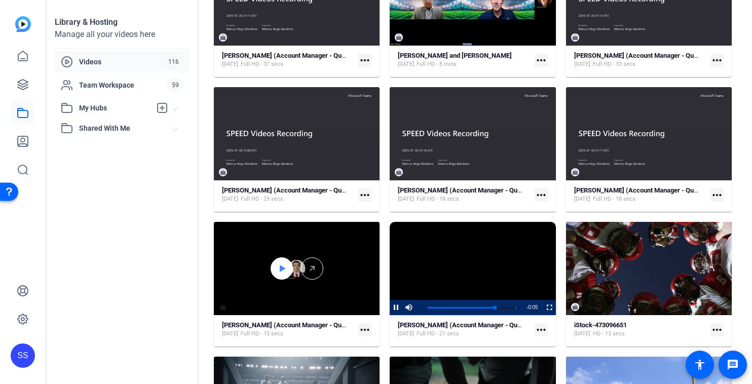
click at [289, 271] on div at bounding box center [282, 268] width 22 height 22
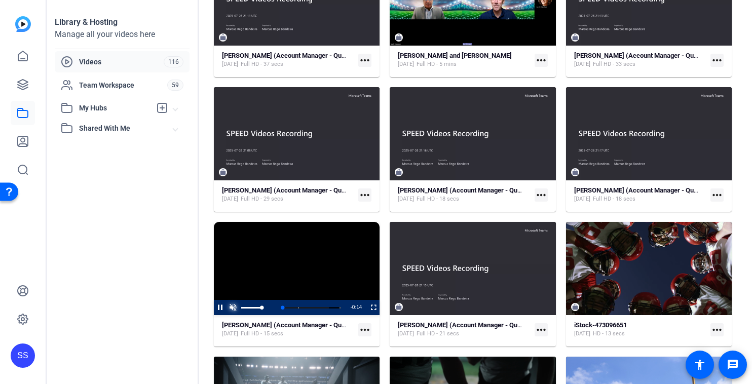
click at [234, 308] on span "Video Player" at bounding box center [233, 308] width 13 height 0
click at [314, 307] on div "Loaded : 100.00% 0:10 0:00 One Team, One Playbook (00:04)" at bounding box center [296, 308] width 89 height 3
click at [307, 307] on div "Loaded : 100.00% 0:09 0:11 One Team, One Playbook (00:04)" at bounding box center [296, 308] width 89 height 3
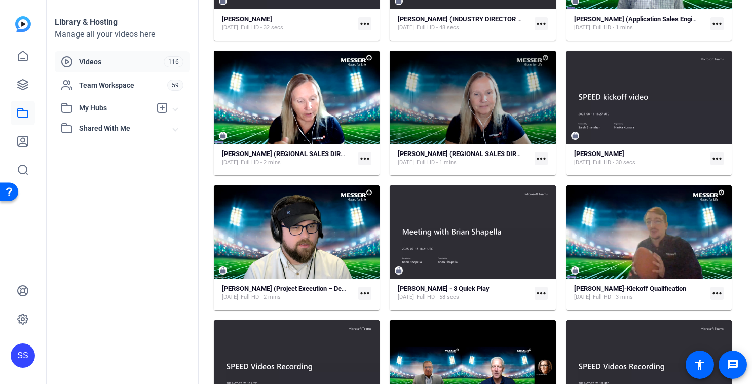
scroll to position [0, 0]
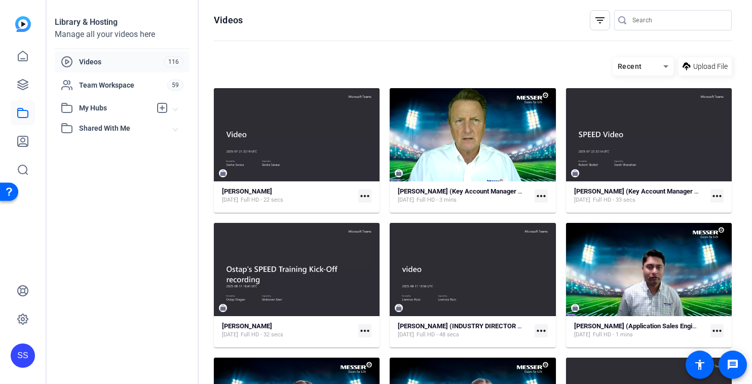
click at [23, 353] on div "SS" at bounding box center [23, 356] width 24 height 24
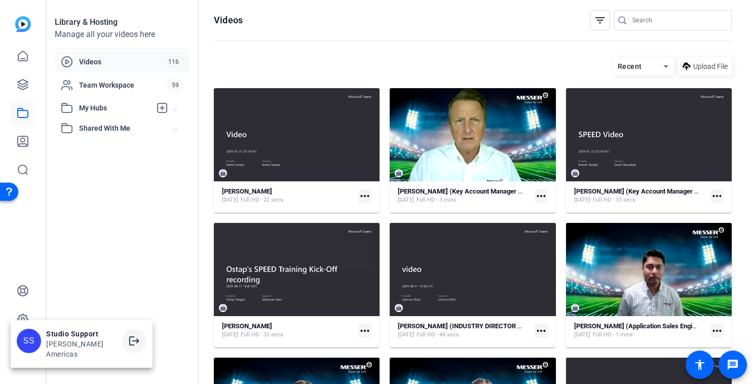
click at [128, 342] on mat-icon "logout" at bounding box center [134, 341] width 12 height 12
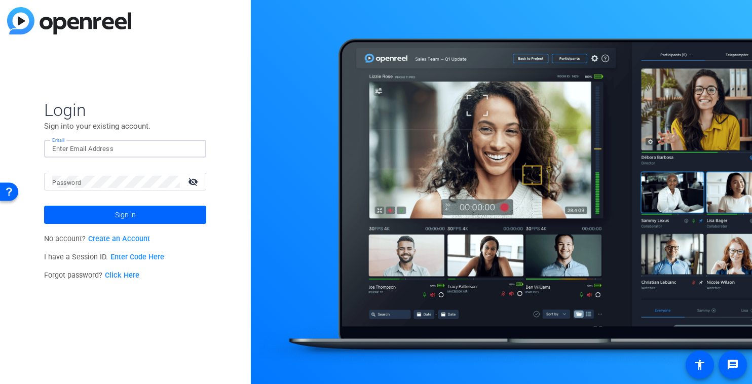
click at [153, 148] on input "Email" at bounding box center [125, 149] width 146 height 12
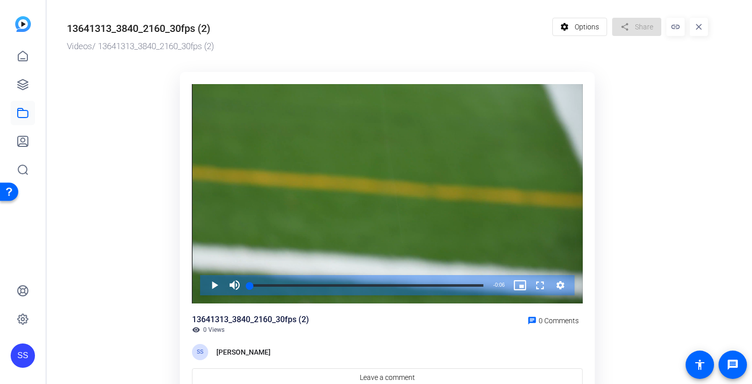
click at [406, 202] on div "Video Player" at bounding box center [387, 194] width 391 height 220
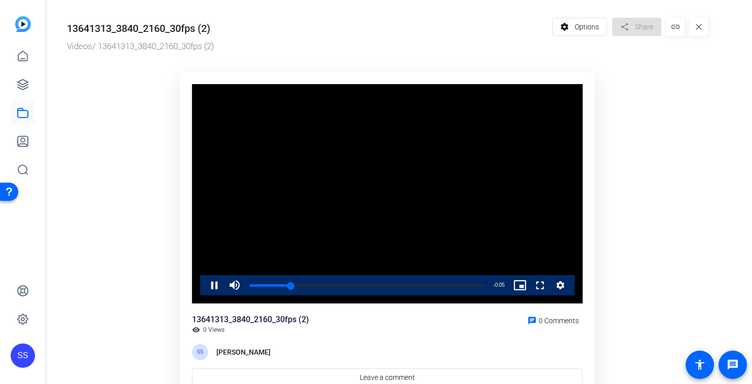
click at [406, 202] on video "Video Player" at bounding box center [387, 194] width 391 height 220
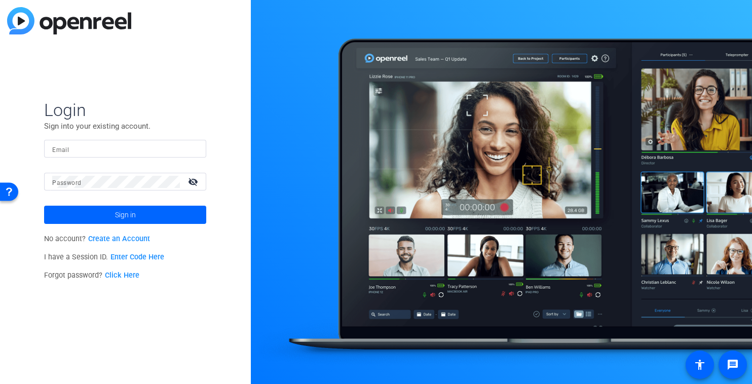
click at [189, 156] on div at bounding box center [125, 149] width 146 height 18
click at [189, 149] on img at bounding box center [189, 149] width 7 height 12
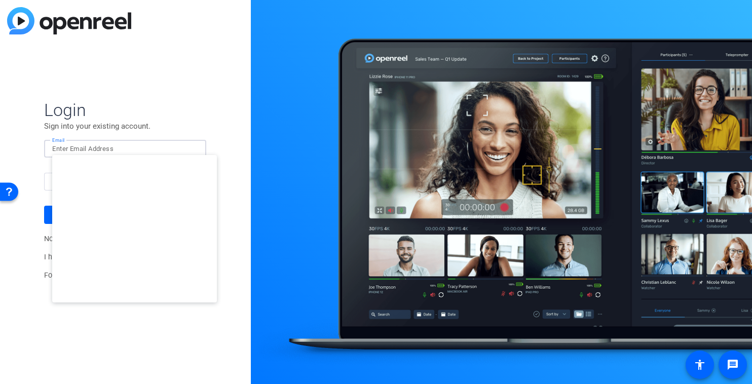
type input "studiosupport@openreel.com"
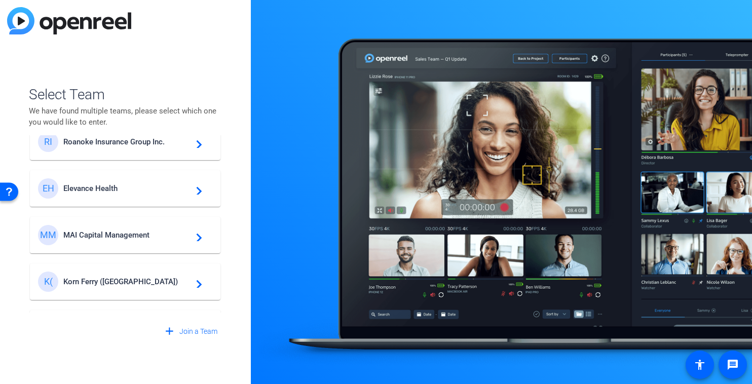
scroll to position [76, 0]
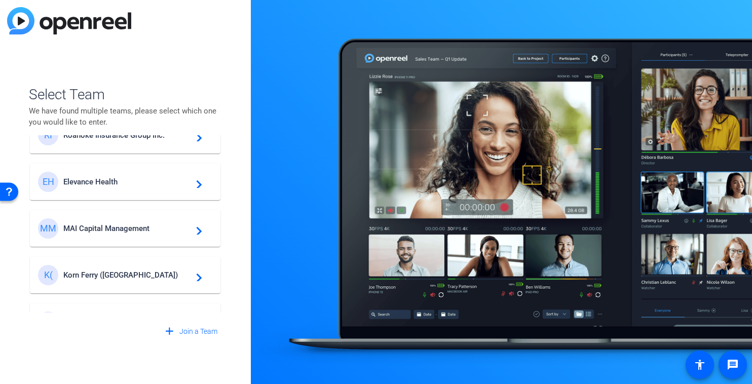
click at [107, 184] on span "Elevance Health" at bounding box center [126, 181] width 127 height 9
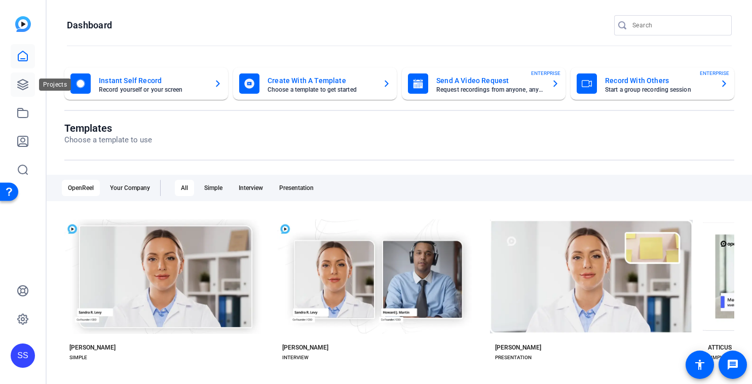
click at [12, 79] on link at bounding box center [23, 84] width 24 height 24
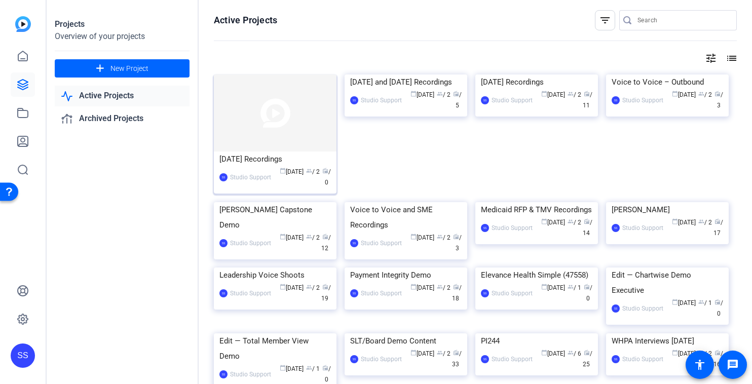
click at [255, 106] on img at bounding box center [275, 112] width 123 height 77
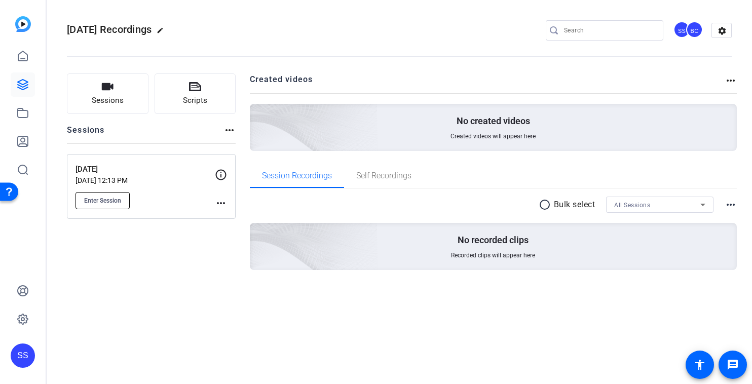
click at [102, 204] on span "Enter Session" at bounding box center [102, 201] width 37 height 8
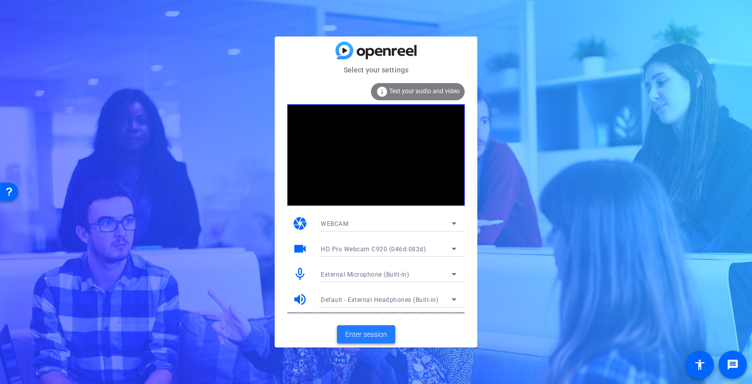
click at [351, 334] on span "Enter session" at bounding box center [366, 334] width 42 height 11
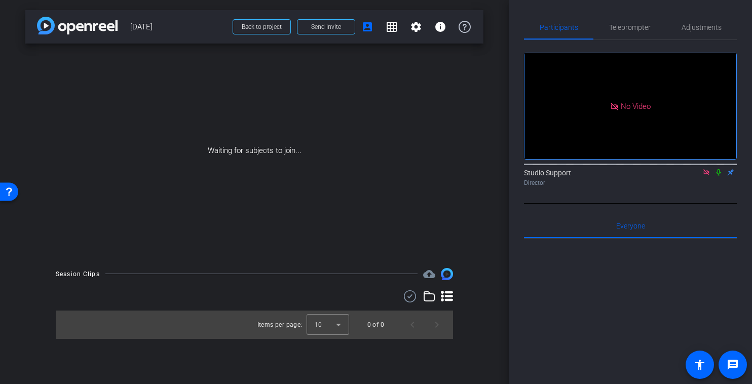
click at [709, 176] on icon at bounding box center [706, 172] width 8 height 7
click at [707, 176] on icon at bounding box center [706, 172] width 8 height 7
click at [693, 176] on icon at bounding box center [694, 172] width 8 height 7
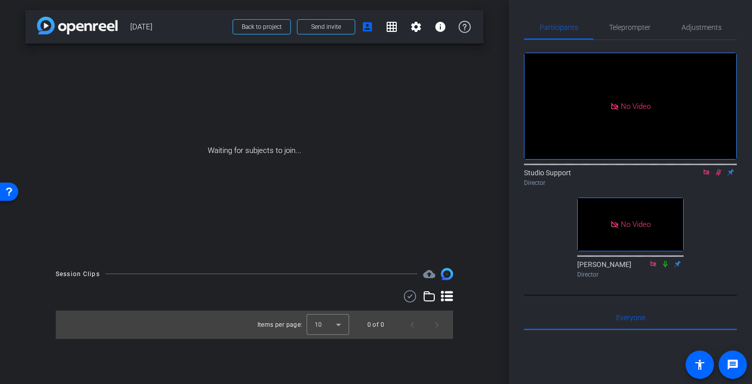
click at [707, 175] on icon at bounding box center [706, 172] width 6 height 6
click at [709, 176] on icon at bounding box center [706, 172] width 8 height 7
drag, startPoint x: 177, startPoint y: 31, endPoint x: 130, endPoint y: 28, distance: 47.3
click at [130, 28] on span "[DATE]" at bounding box center [178, 27] width 96 height 20
copy span "[DATE]"
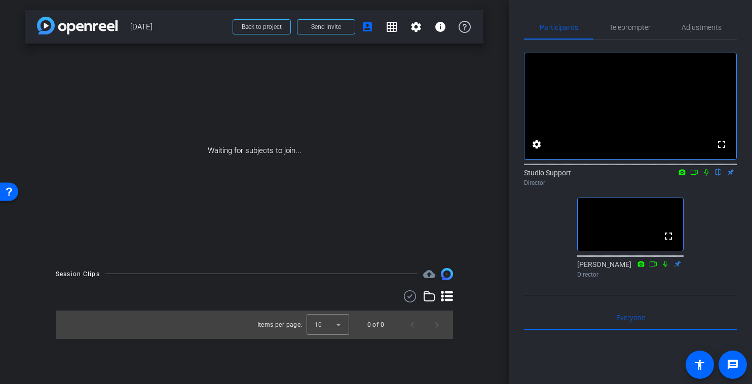
click at [185, 153] on div "Waiting for subjects to join..." at bounding box center [254, 151] width 458 height 214
click at [56, 255] on div "Waiting for subjects to join..." at bounding box center [254, 151] width 458 height 214
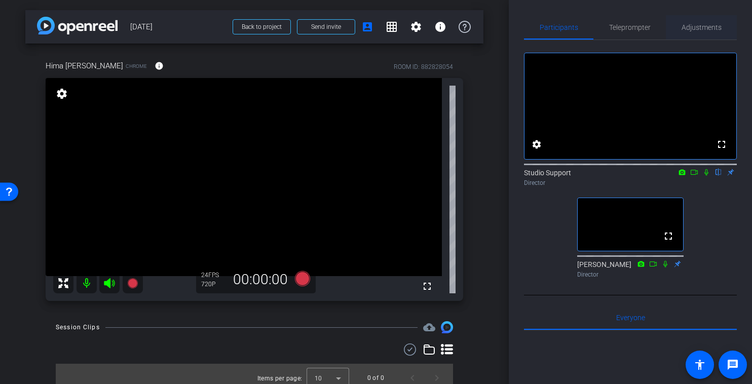
click at [708, 31] on span "Adjustments" at bounding box center [702, 27] width 40 height 24
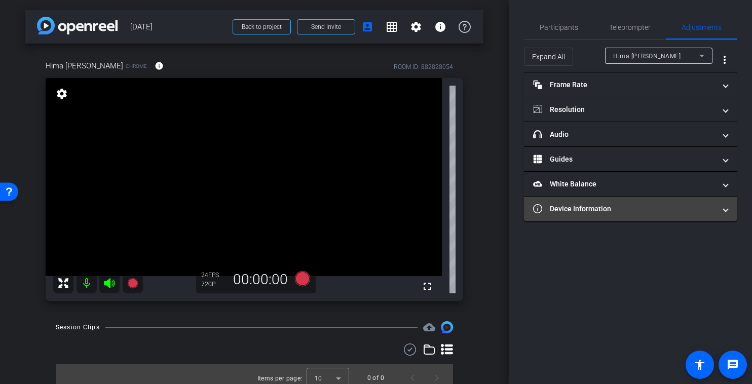
click at [603, 213] on mat-panel-title "Device Information" at bounding box center [624, 209] width 182 height 11
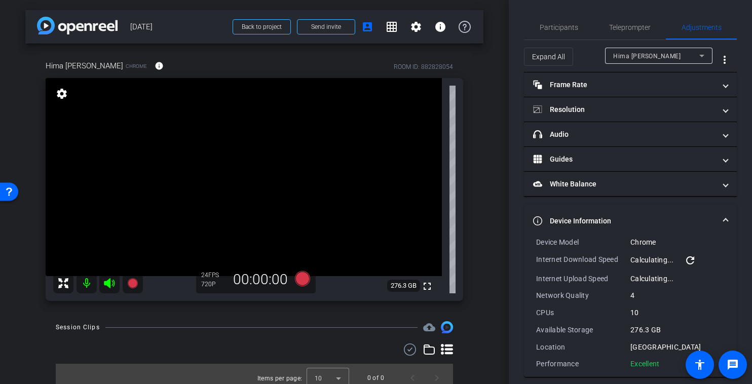
click at [638, 328] on div "276.3 GB" at bounding box center [677, 330] width 94 height 10
drag, startPoint x: 664, startPoint y: 366, endPoint x: 535, endPoint y: 239, distance: 181.3
click at [535, 239] on div "Device Model Chrome Internet Download Speed 30.87 Mbps refresh Internet Upload …" at bounding box center [630, 307] width 213 height 140
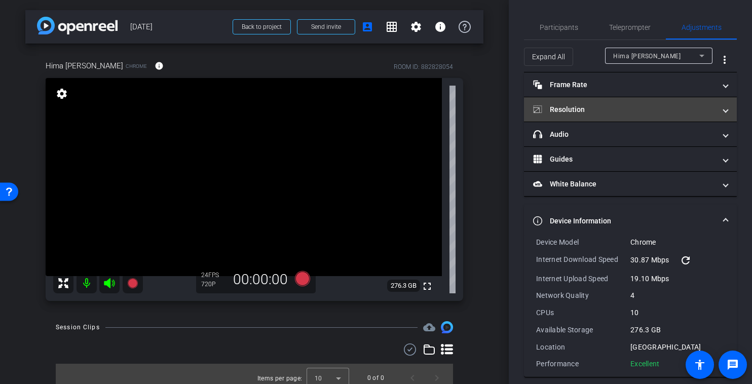
copy div "Device Model Chrome Internet Download Speed 30.87 Mbps refresh Internet Upload …"
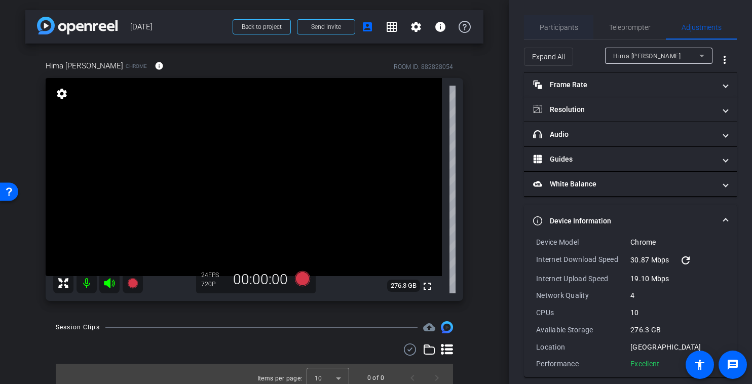
click at [550, 28] on span "Participants" at bounding box center [559, 27] width 39 height 7
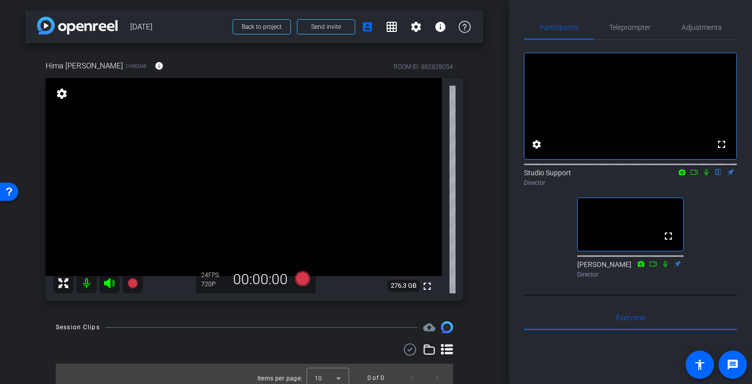
click at [708, 176] on icon at bounding box center [706, 172] width 8 height 7
click at [707, 176] on icon at bounding box center [706, 172] width 8 height 7
click at [704, 35] on span "Adjustments" at bounding box center [702, 27] width 40 height 24
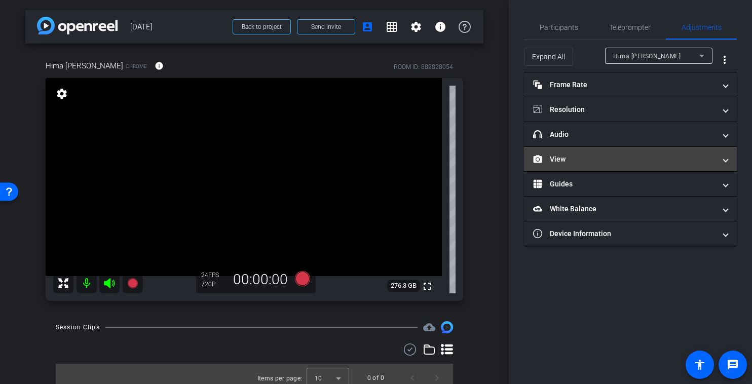
click at [605, 155] on mat-panel-title "View" at bounding box center [624, 159] width 182 height 11
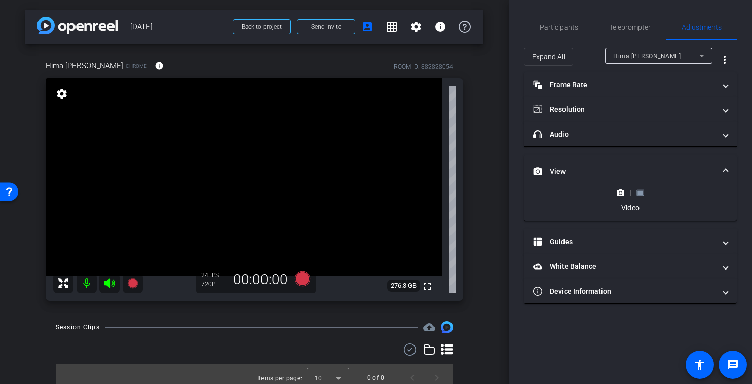
click at [640, 192] on rect at bounding box center [640, 193] width 6 height 4
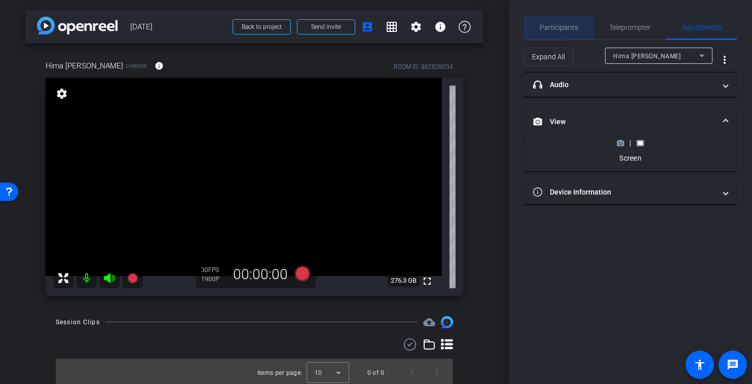
click at [558, 24] on span "Participants" at bounding box center [559, 27] width 39 height 7
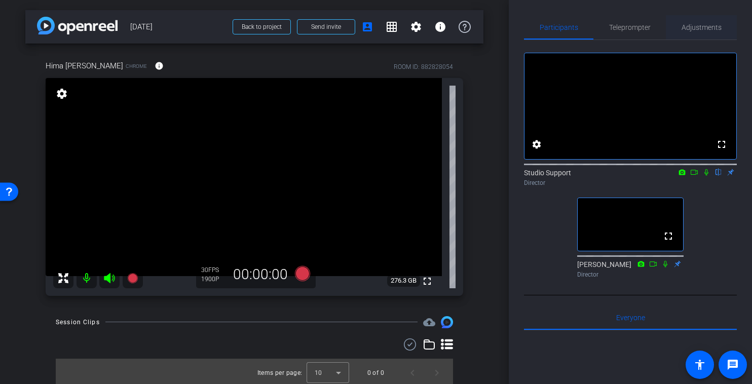
click at [710, 26] on span "Adjustments" at bounding box center [702, 27] width 40 height 7
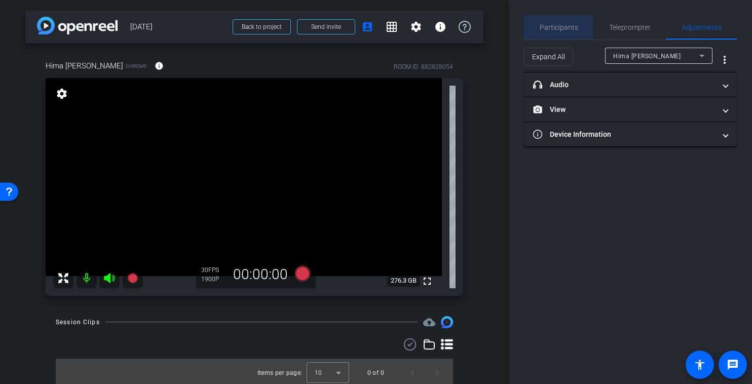
click at [558, 34] on span "Participants" at bounding box center [559, 27] width 39 height 24
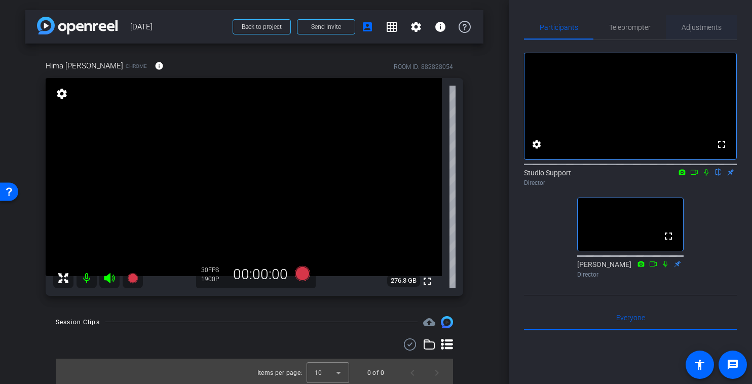
click at [709, 34] on span "Adjustments" at bounding box center [702, 27] width 40 height 24
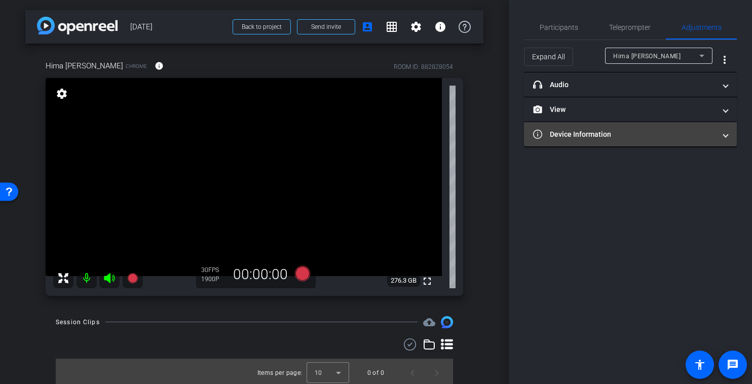
click at [636, 138] on mat-panel-title "Device Information" at bounding box center [624, 134] width 182 height 11
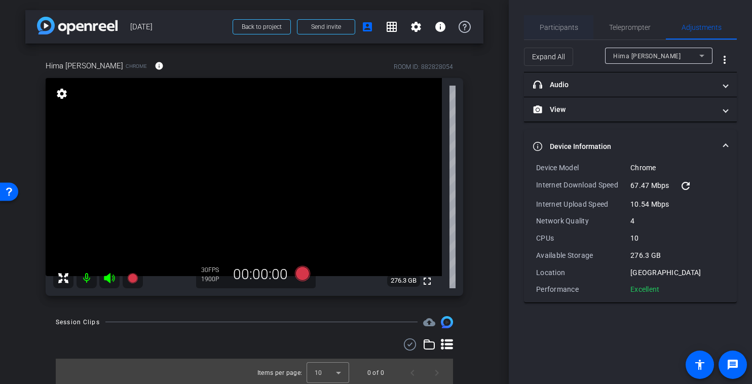
click at [545, 31] on span "Participants" at bounding box center [559, 27] width 39 height 24
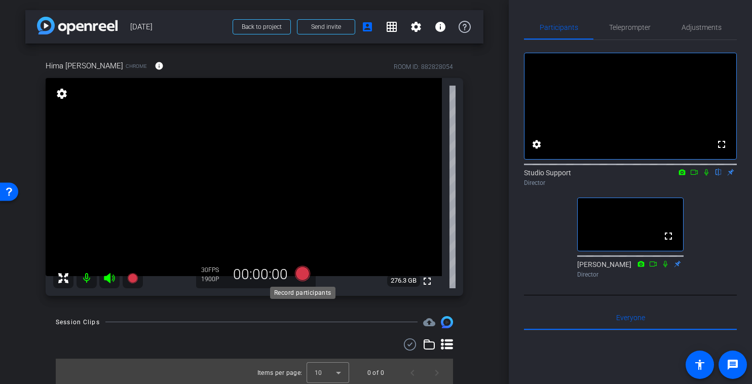
click at [302, 276] on icon at bounding box center [302, 273] width 15 height 15
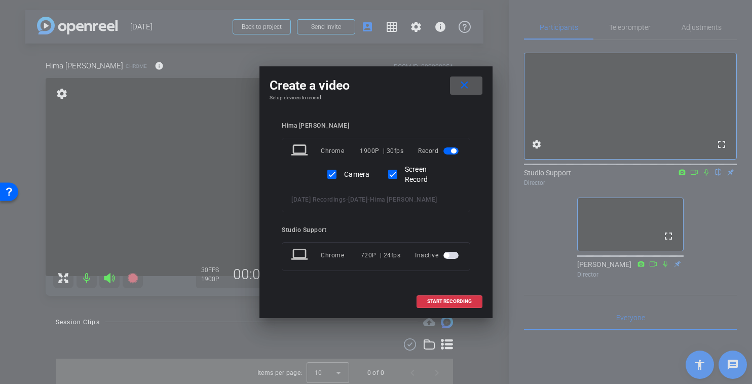
click at [349, 169] on label "Camera" at bounding box center [356, 174] width 28 height 10
click at [342, 165] on input "Camera" at bounding box center [332, 174] width 20 height 20
checkbox input "false"
click at [445, 304] on span "START RECORDING" at bounding box center [449, 301] width 45 height 5
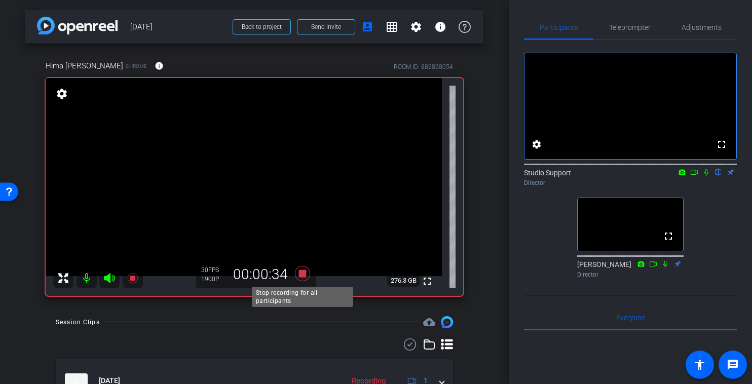
click at [303, 273] on icon at bounding box center [302, 273] width 15 height 15
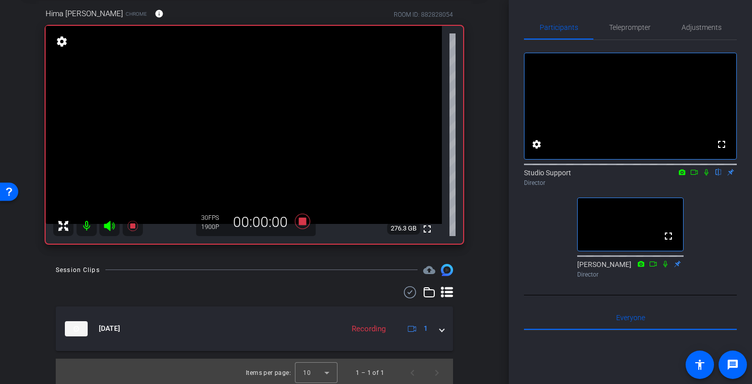
scroll to position [55, 0]
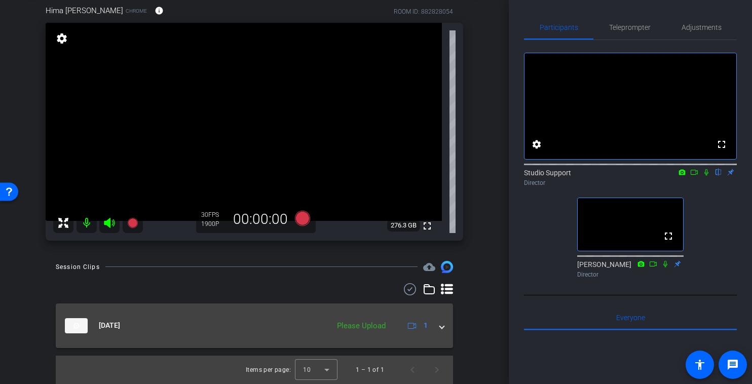
click at [336, 325] on div "Please Upload" at bounding box center [361, 326] width 59 height 12
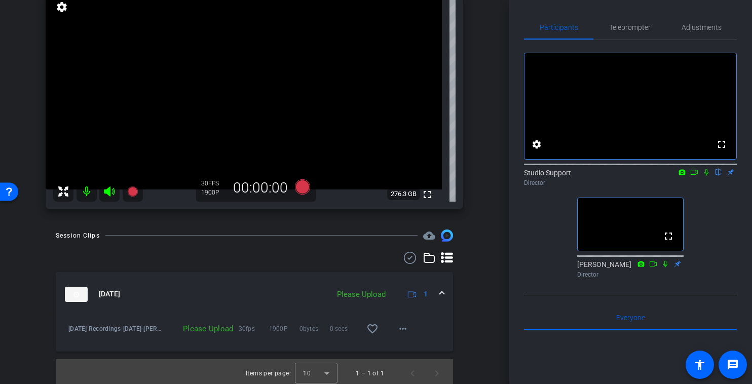
scroll to position [90, 0]
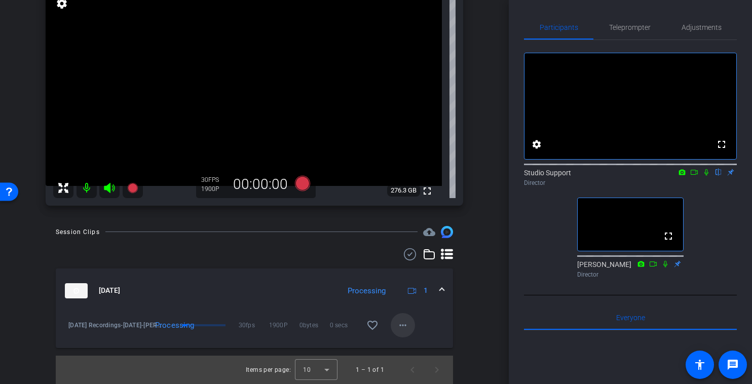
click at [406, 327] on mat-icon "more_horiz" at bounding box center [403, 325] width 12 height 12
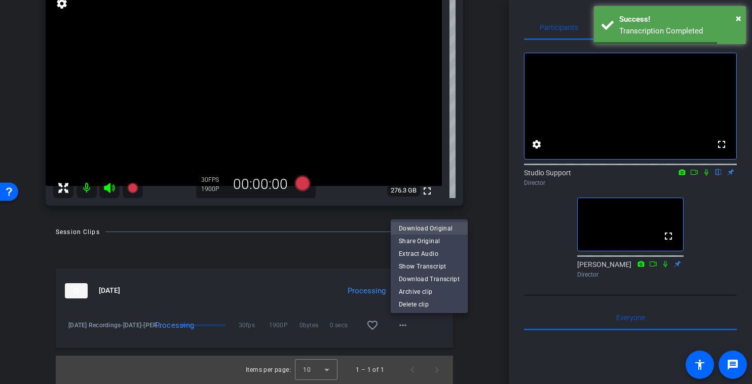
click at [442, 225] on span "Download Original" at bounding box center [429, 228] width 61 height 12
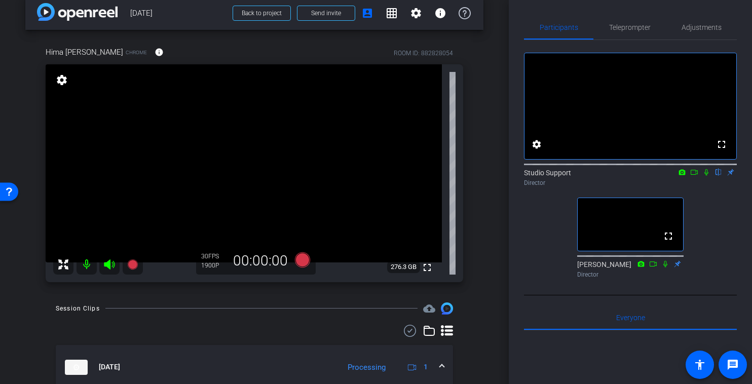
scroll to position [0, 0]
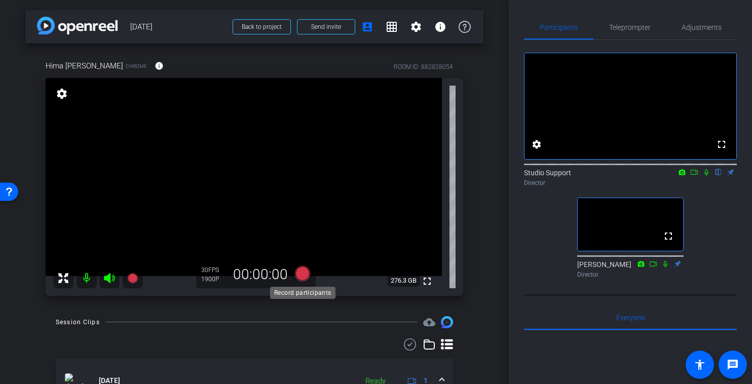
click at [299, 267] on icon at bounding box center [302, 274] width 24 height 18
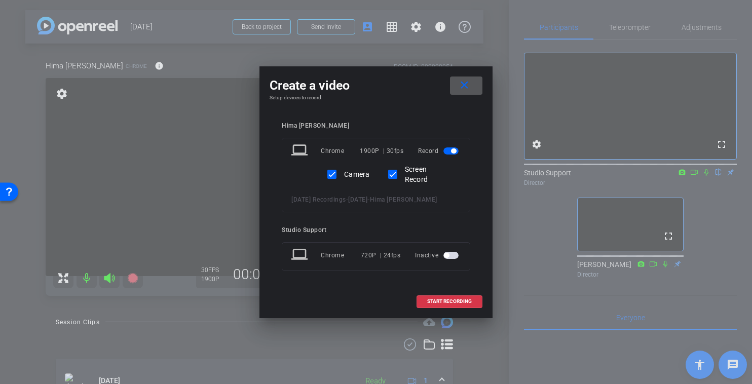
click at [347, 169] on label "Camera" at bounding box center [356, 174] width 28 height 10
click at [342, 167] on input "Camera" at bounding box center [332, 174] width 20 height 20
checkbox input "false"
click at [458, 303] on span at bounding box center [449, 301] width 65 height 24
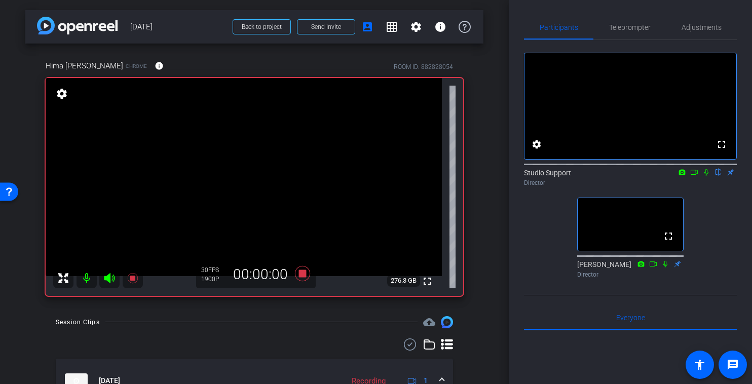
click at [707, 176] on icon at bounding box center [706, 172] width 8 height 7
click at [693, 176] on icon at bounding box center [694, 172] width 8 height 7
click at [719, 176] on icon at bounding box center [719, 172] width 8 height 7
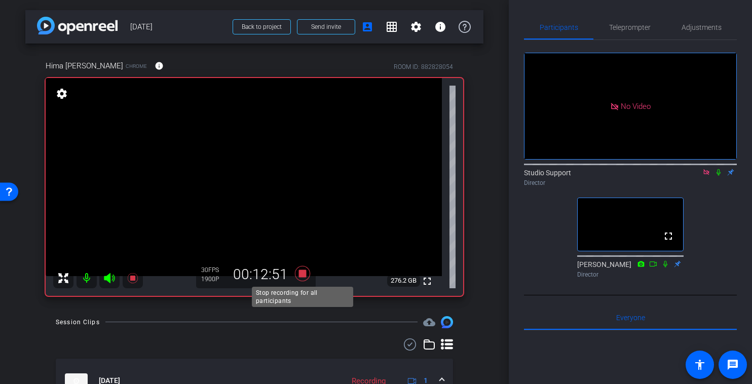
click at [305, 274] on icon at bounding box center [302, 273] width 15 height 15
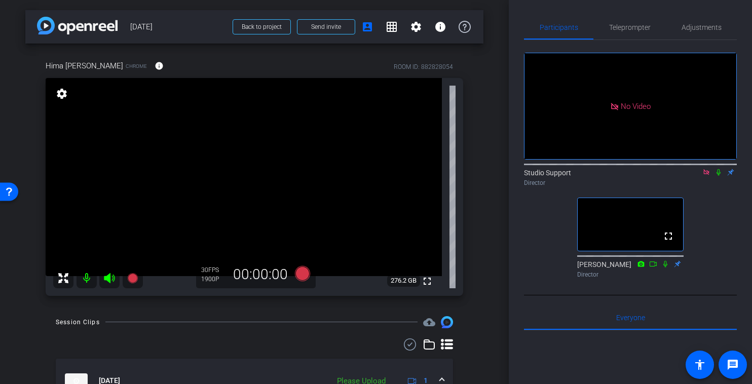
click at [334, 321] on div "Session Clips cloud_upload" at bounding box center [254, 322] width 397 height 12
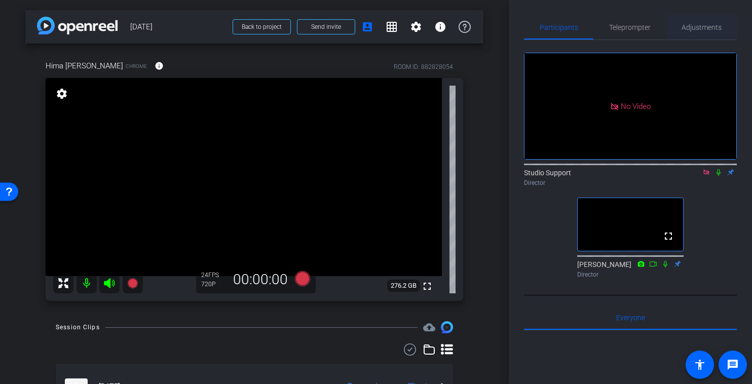
click at [717, 35] on span "Adjustments" at bounding box center [702, 27] width 40 height 24
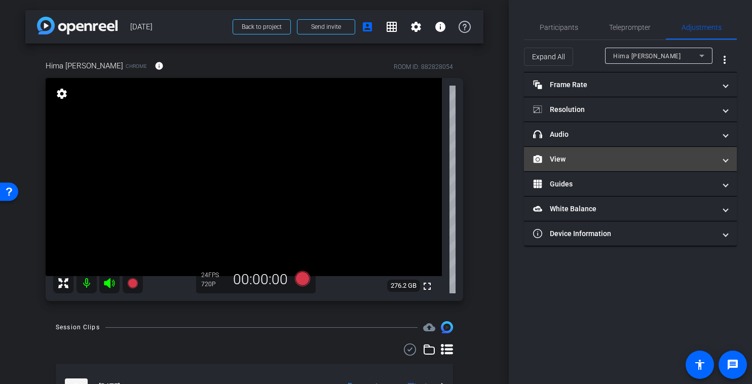
click at [602, 167] on mat-expansion-panel-header "View" at bounding box center [630, 159] width 213 height 24
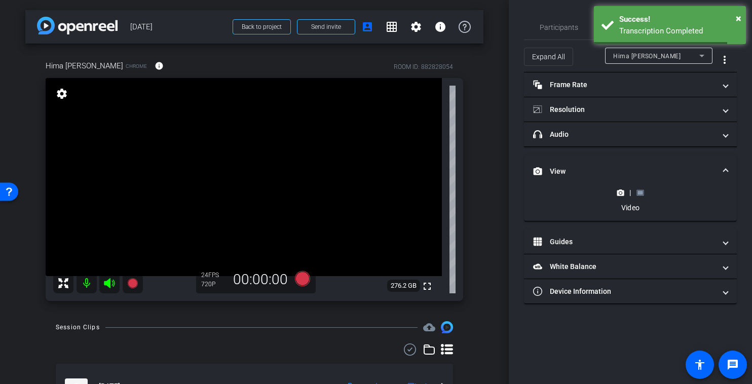
click at [642, 192] on rect at bounding box center [640, 193] width 6 height 4
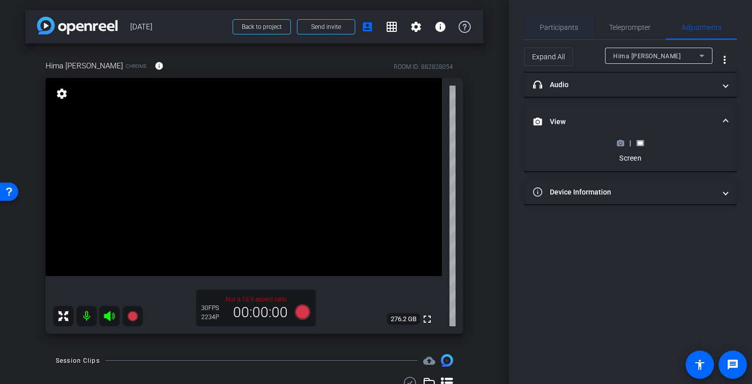
click at [560, 29] on span "Participants" at bounding box center [559, 27] width 39 height 7
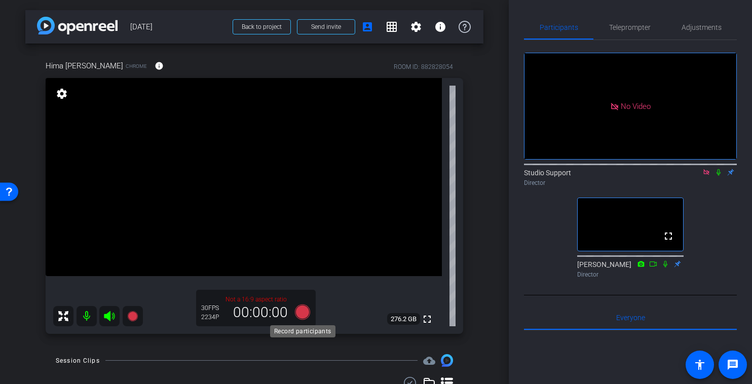
click at [304, 315] on icon at bounding box center [302, 311] width 15 height 15
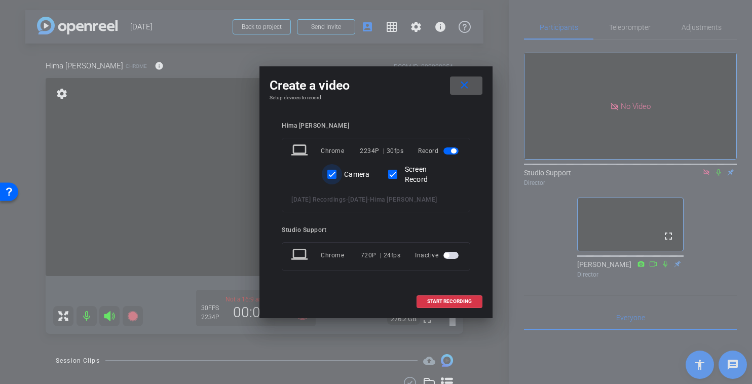
click at [337, 168] on input "Camera" at bounding box center [332, 174] width 20 height 20
checkbox input "false"
click at [460, 304] on span "START RECORDING" at bounding box center [449, 301] width 45 height 5
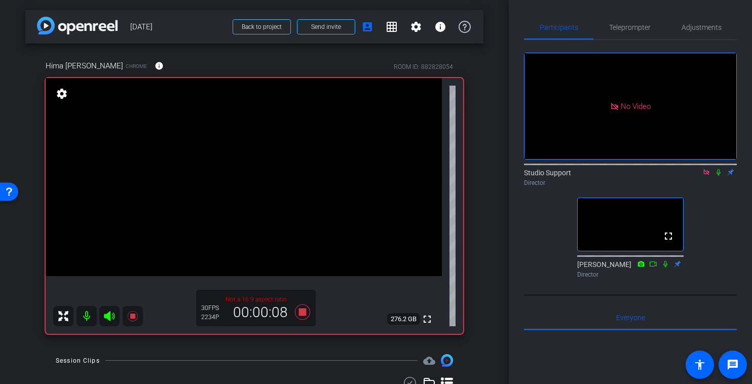
click at [717, 169] on icon at bounding box center [719, 172] width 4 height 7
click at [296, 309] on icon at bounding box center [302, 312] width 24 height 18
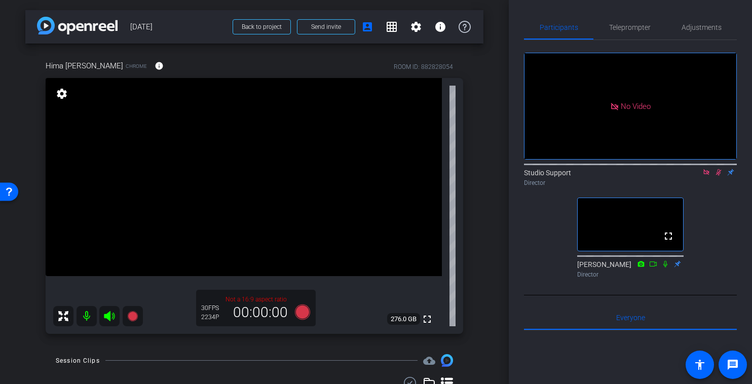
click at [718, 169] on icon at bounding box center [719, 172] width 8 height 7
click at [305, 313] on icon at bounding box center [302, 311] width 15 height 15
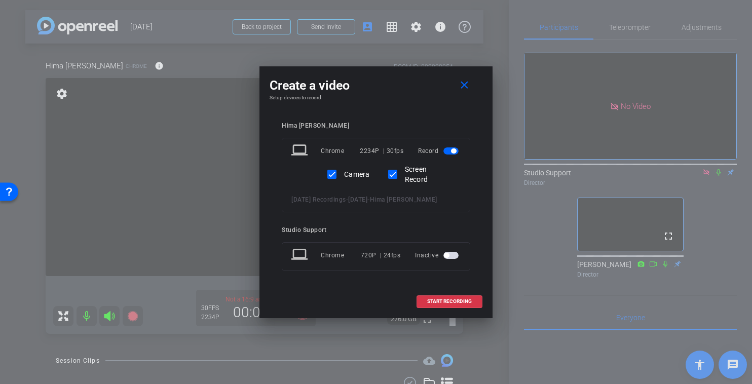
click at [351, 171] on label "Camera" at bounding box center [356, 174] width 28 height 10
click at [342, 171] on input "Camera" at bounding box center [332, 174] width 20 height 20
checkbox input "false"
click at [440, 304] on span "START RECORDING" at bounding box center [449, 301] width 45 height 5
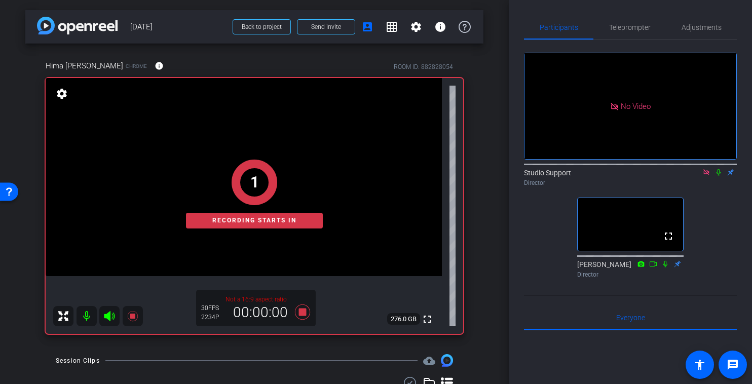
click at [718, 169] on icon at bounding box center [719, 172] width 4 height 7
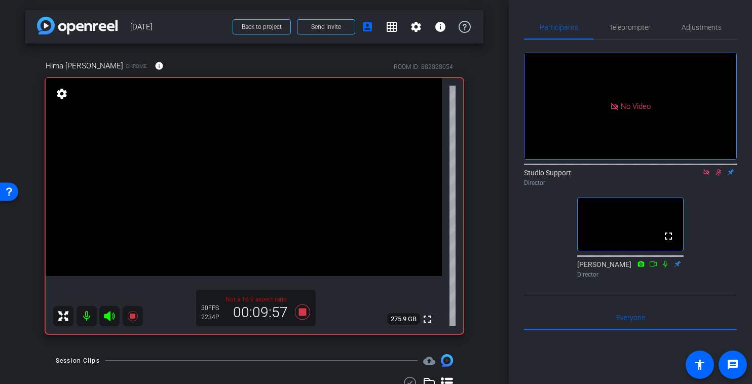
click at [720, 169] on icon at bounding box center [719, 172] width 8 height 7
click at [302, 315] on icon at bounding box center [302, 311] width 15 height 15
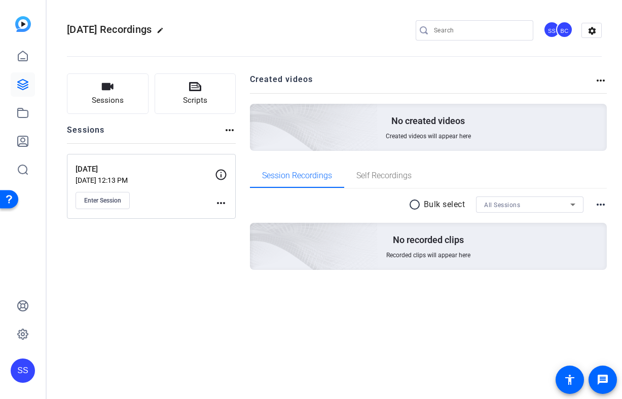
click at [26, 367] on div "SS" at bounding box center [23, 371] width 24 height 24
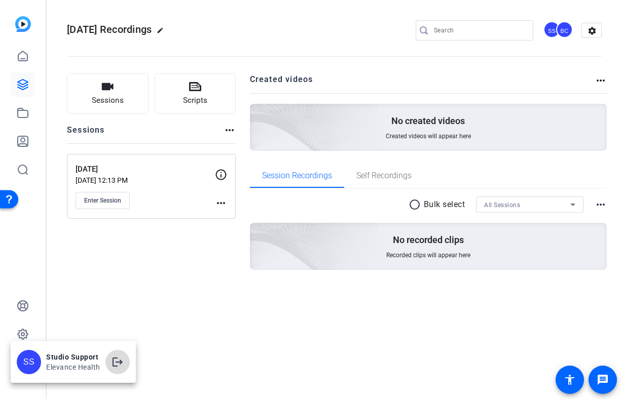
click at [119, 360] on mat-icon "logout" at bounding box center [117, 362] width 12 height 12
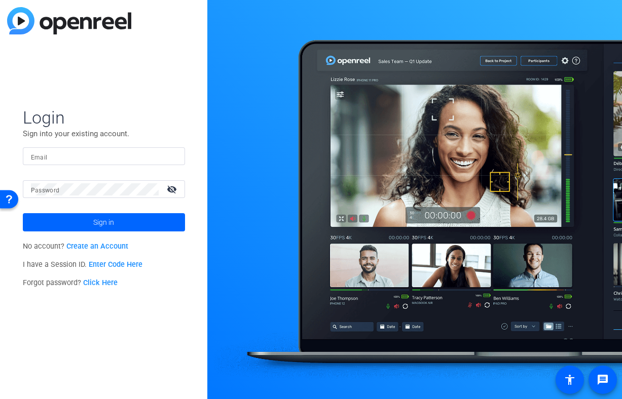
click at [157, 151] on input "Email" at bounding box center [104, 157] width 146 height 12
click at [171, 158] on img at bounding box center [168, 157] width 7 height 12
click at [167, 157] on img at bounding box center [168, 157] width 7 height 12
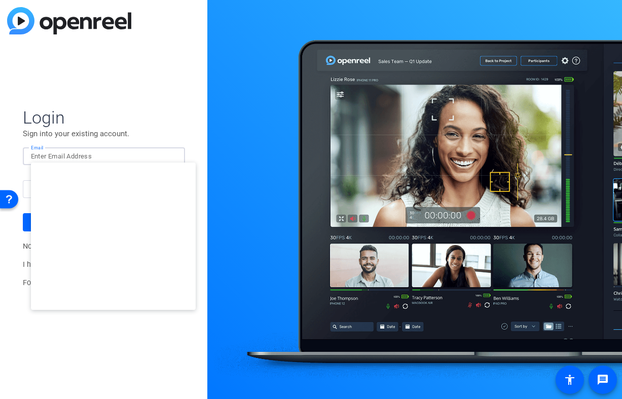
type input "[EMAIL_ADDRESS][DOMAIN_NAME]"
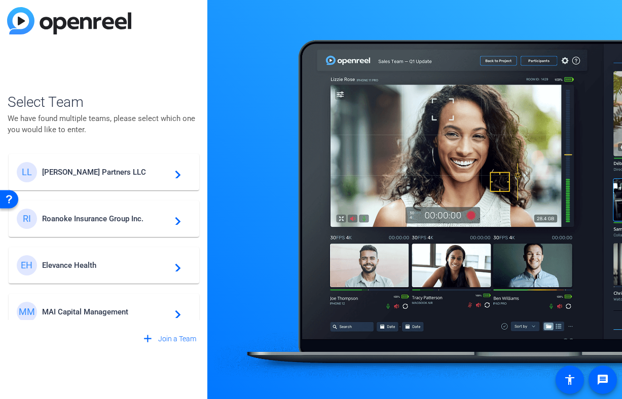
scroll to position [35, 0]
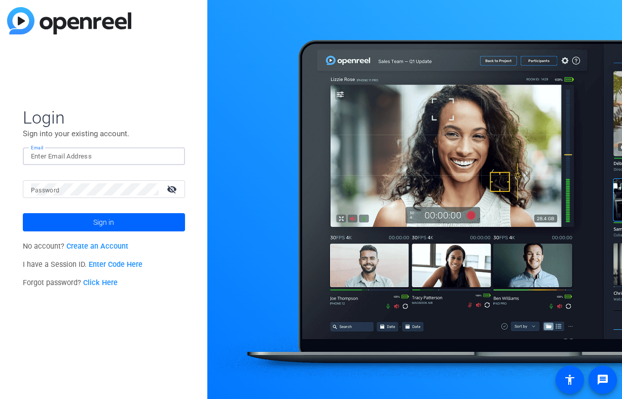
click at [105, 154] on input "Email" at bounding box center [104, 157] width 146 height 12
click at [171, 159] on img at bounding box center [168, 157] width 7 height 12
type input "[EMAIL_ADDRESS][DOMAIN_NAME]"
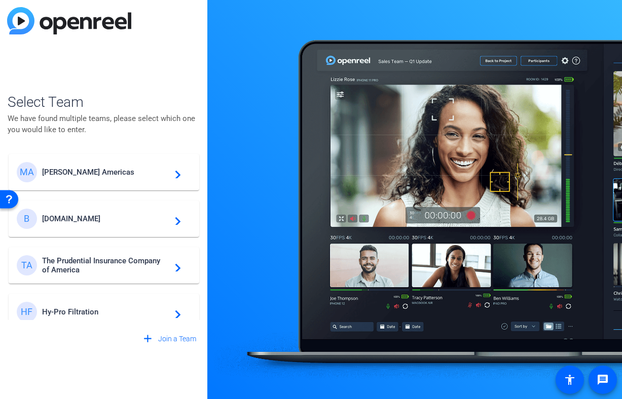
click at [89, 180] on div "MA [PERSON_NAME] Americas navigate_next" at bounding box center [104, 172] width 174 height 20
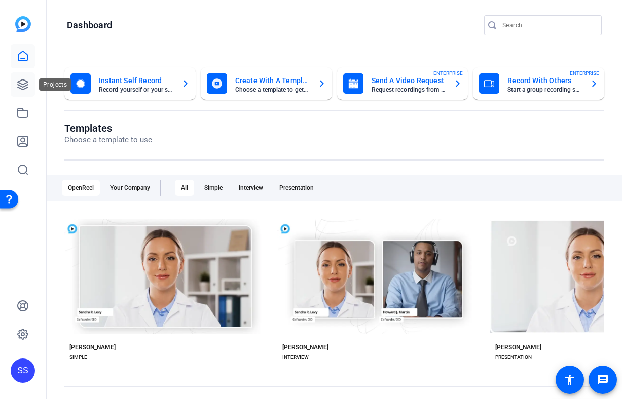
click at [20, 85] on icon at bounding box center [23, 85] width 12 height 12
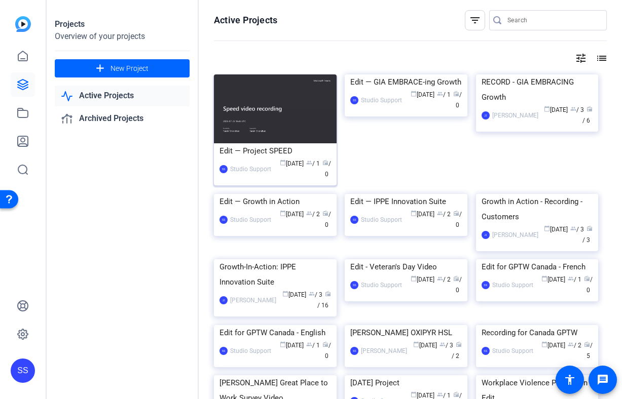
click at [258, 157] on div "Edit — Project SPEED" at bounding box center [274, 150] width 111 height 15
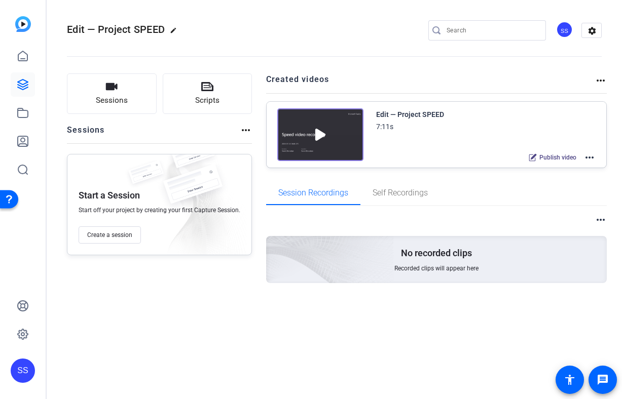
click at [594, 160] on mat-icon "more_horiz" at bounding box center [589, 158] width 12 height 12
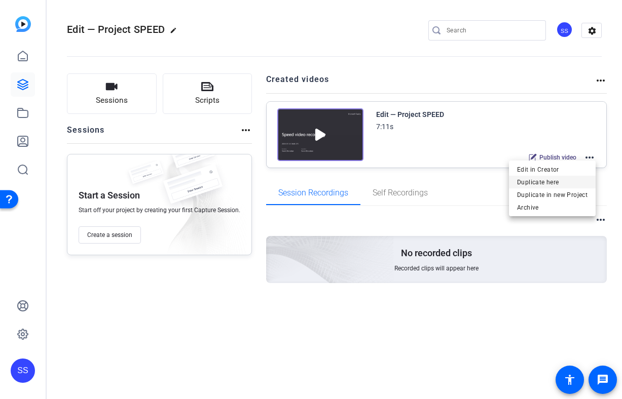
click at [561, 184] on span "Duplicate here" at bounding box center [552, 182] width 70 height 12
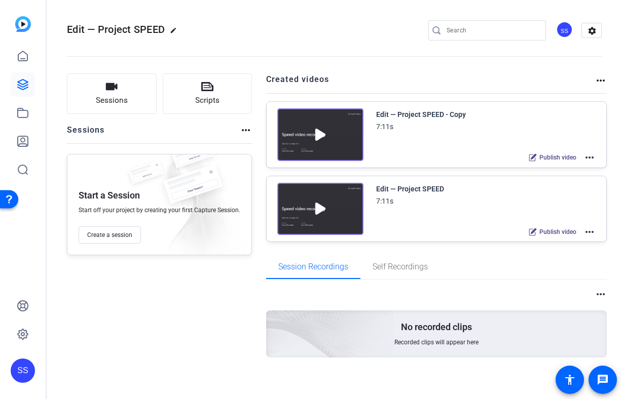
click at [587, 156] on mat-icon "more_horiz" at bounding box center [589, 158] width 12 height 12
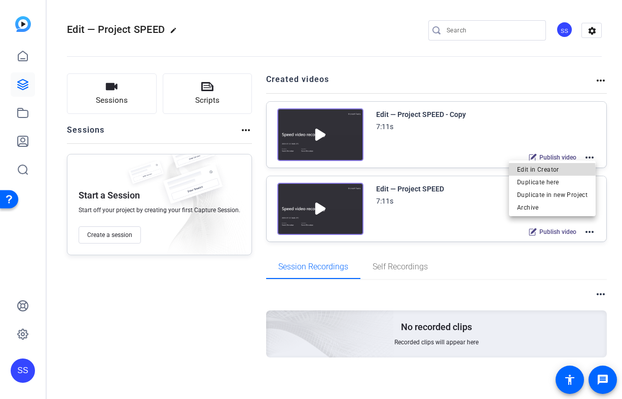
click at [550, 171] on span "Edit in Creator" at bounding box center [552, 170] width 70 height 12
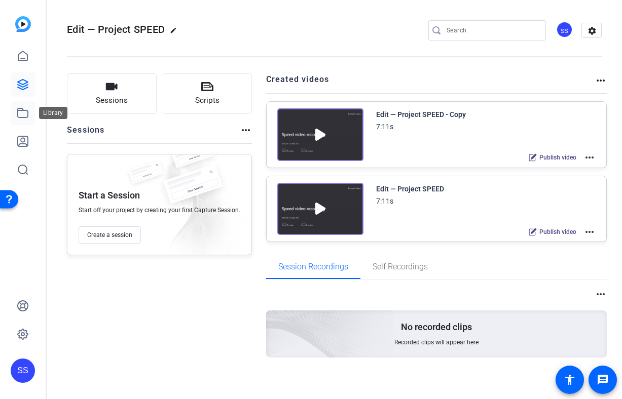
click at [26, 116] on icon at bounding box center [23, 113] width 12 height 12
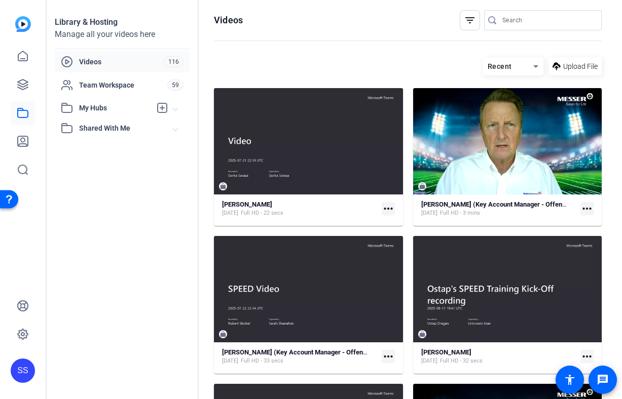
click at [99, 130] on span "Shared With Me" at bounding box center [126, 128] width 94 height 11
click at [109, 143] on link "SPEED Football Kick Off Video 58" at bounding box center [125, 151] width 129 height 20
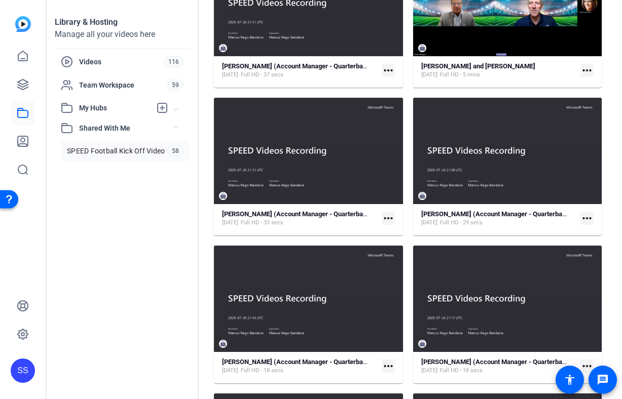
scroll to position [1018, 0]
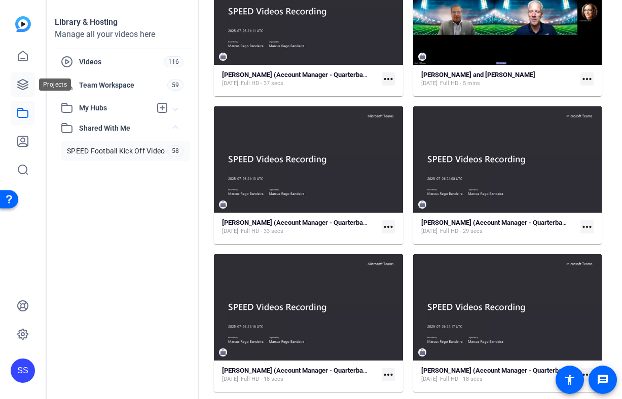
click at [27, 89] on icon at bounding box center [23, 85] width 12 height 12
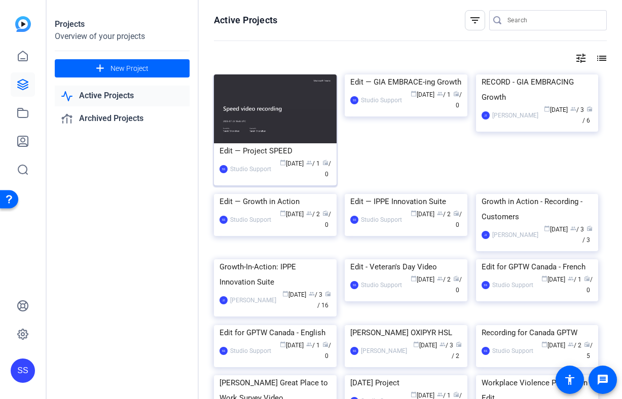
click at [286, 145] on div "Edit — Project SPEED" at bounding box center [274, 150] width 111 height 15
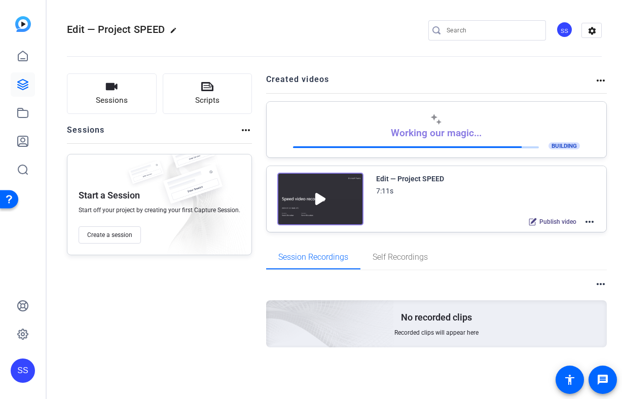
click at [592, 220] on mat-icon "more_horiz" at bounding box center [589, 222] width 12 height 12
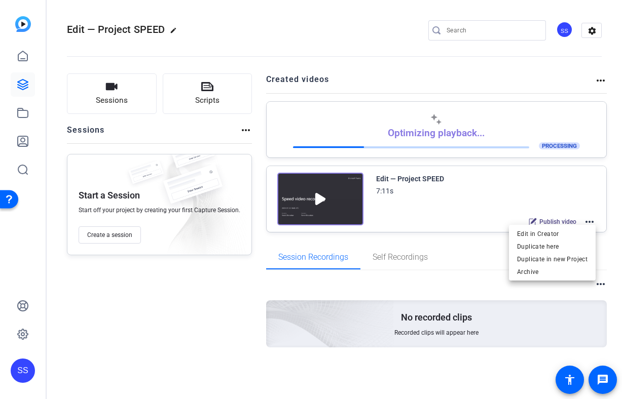
click at [574, 180] on div at bounding box center [311, 199] width 622 height 399
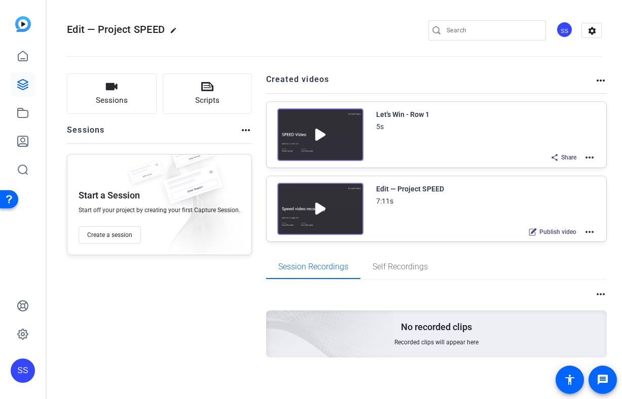
click at [589, 159] on mat-icon "more_horiz" at bounding box center [589, 158] width 12 height 12
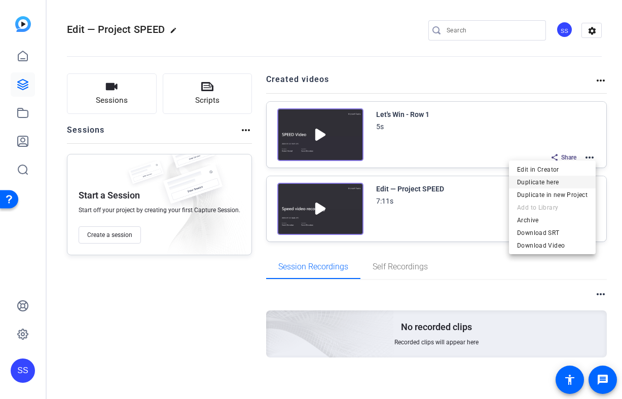
click at [575, 181] on span "Duplicate here" at bounding box center [552, 182] width 70 height 12
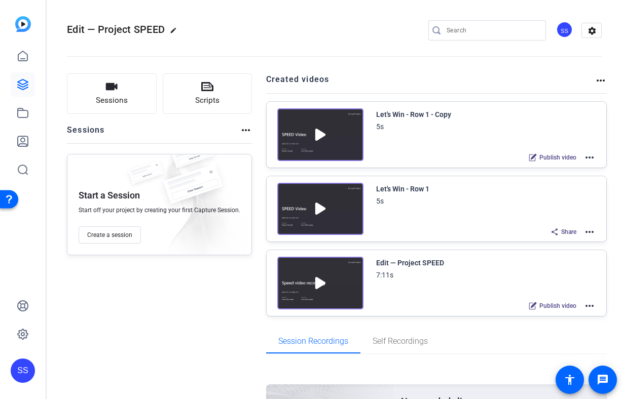
click at [592, 159] on mat-icon "more_horiz" at bounding box center [589, 158] width 12 height 12
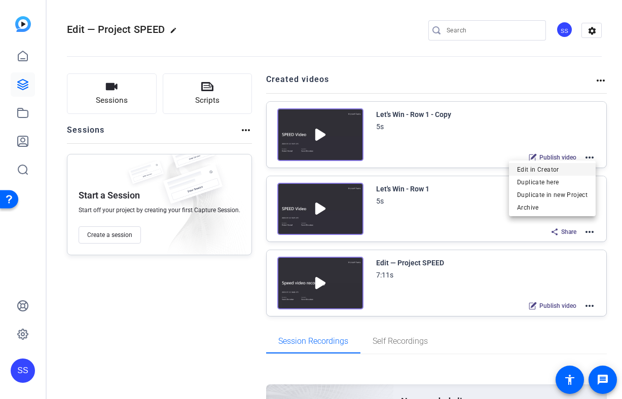
click at [562, 170] on span "Edit in Creator" at bounding box center [552, 170] width 70 height 12
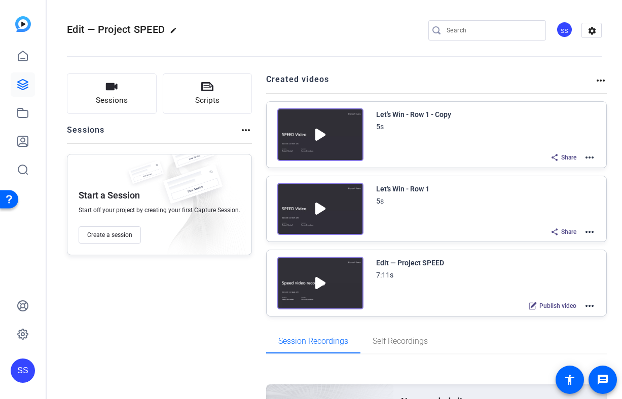
click at [588, 307] on mat-icon "more_horiz" at bounding box center [589, 306] width 12 height 12
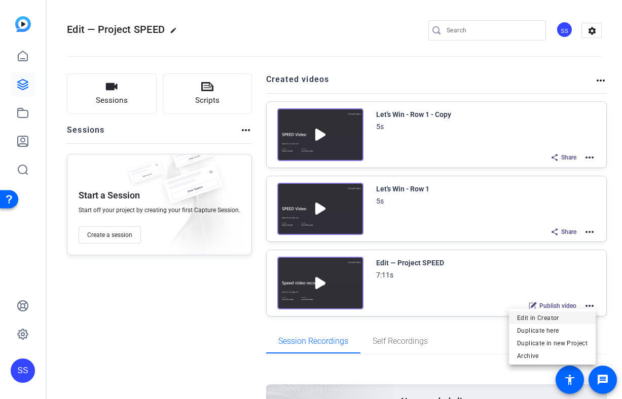
click at [568, 318] on span "Edit in Creator" at bounding box center [552, 318] width 70 height 12
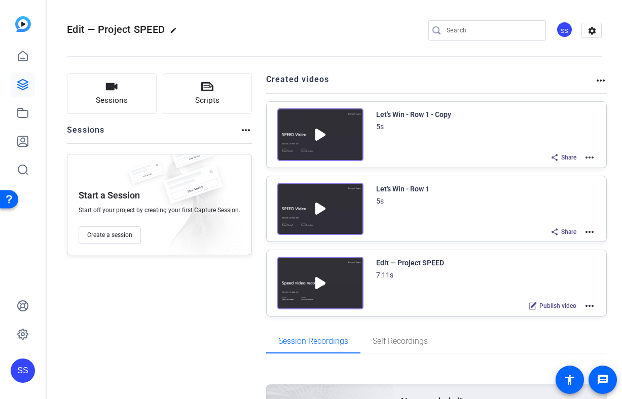
click at [586, 156] on mat-icon "more_horiz" at bounding box center [589, 158] width 12 height 12
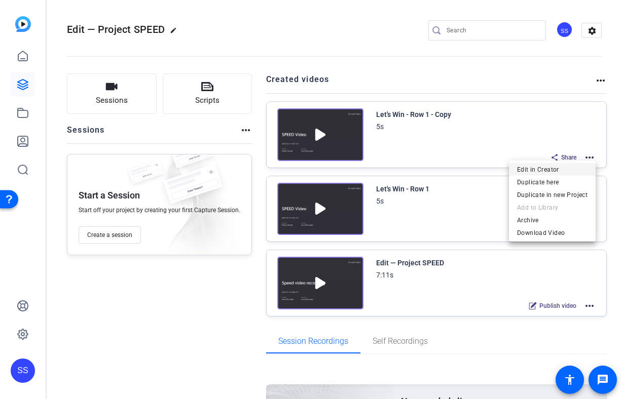
click at [560, 169] on span "Edit in Creator" at bounding box center [552, 170] width 70 height 12
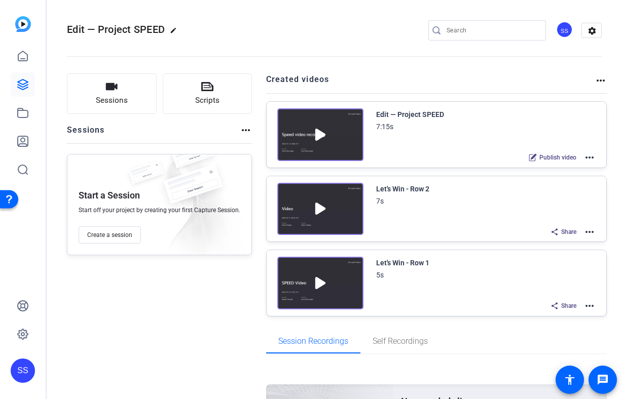
click at [594, 233] on mat-icon "more_horiz" at bounding box center [589, 232] width 12 height 12
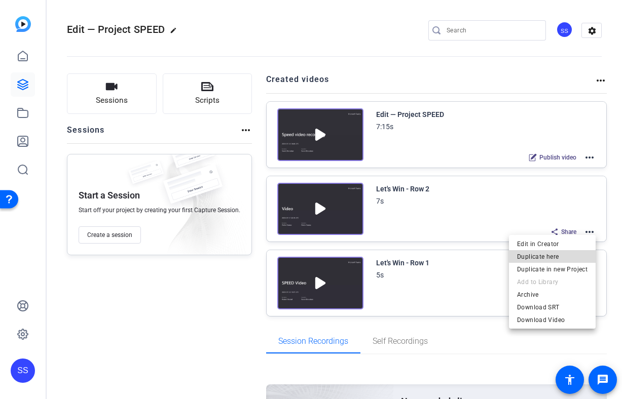
click at [576, 254] on span "Duplicate here" at bounding box center [552, 256] width 70 height 12
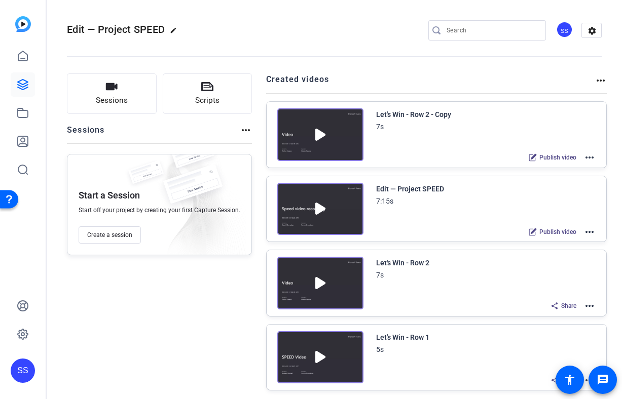
click at [592, 160] on mat-icon "more_horiz" at bounding box center [589, 158] width 12 height 12
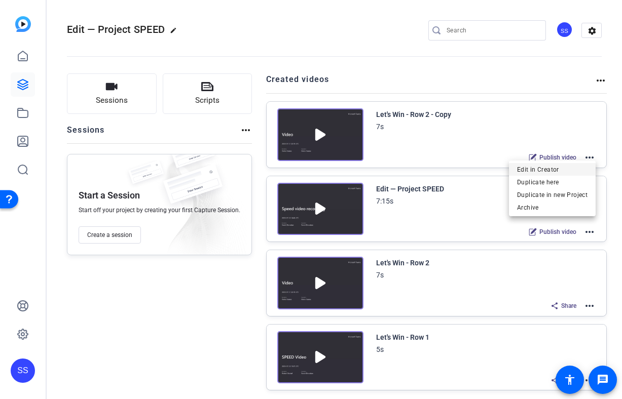
click at [560, 167] on span "Edit in Creator" at bounding box center [552, 170] width 70 height 12
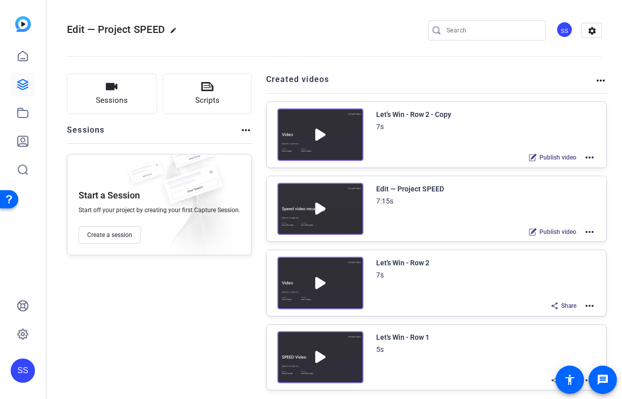
click at [19, 369] on div "SS" at bounding box center [23, 371] width 24 height 24
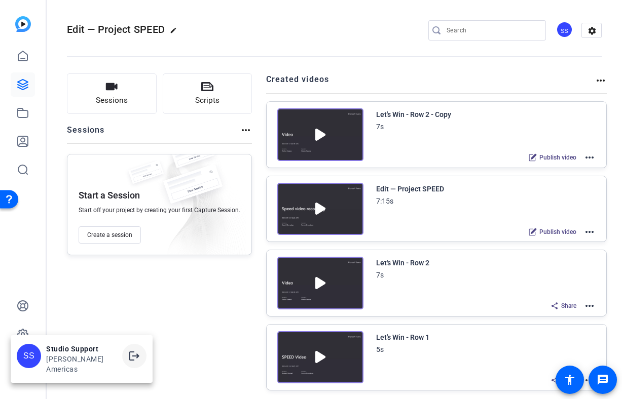
click at [122, 358] on span at bounding box center [134, 356] width 24 height 24
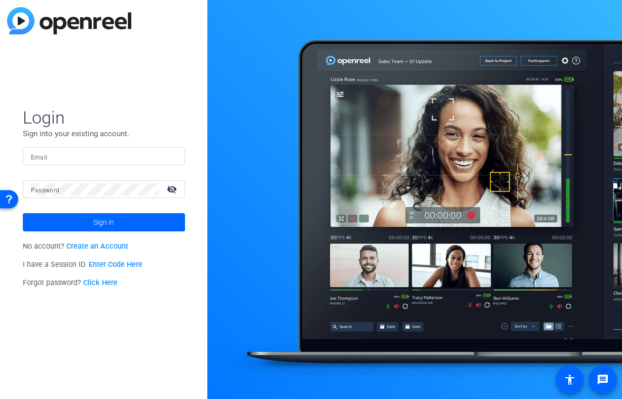
click at [100, 155] on input "Email" at bounding box center [104, 157] width 146 height 12
click at [166, 157] on img at bounding box center [168, 157] width 7 height 12
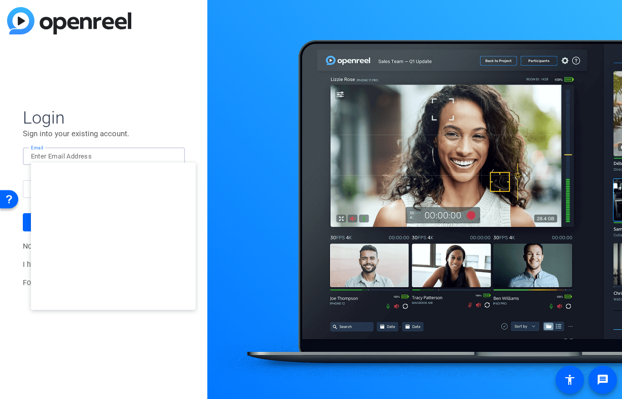
type input "[EMAIL_ADDRESS][DOMAIN_NAME]"
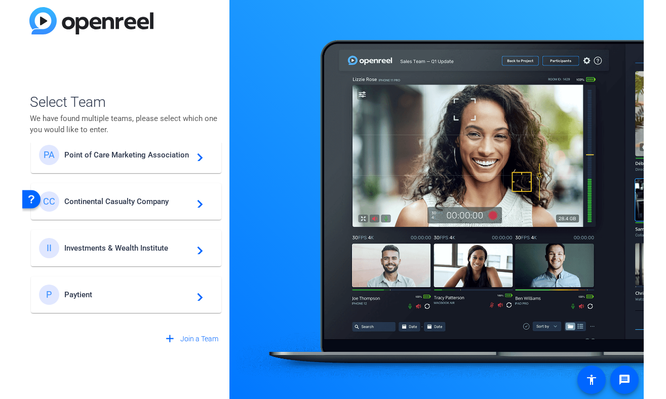
scroll to position [477, 0]
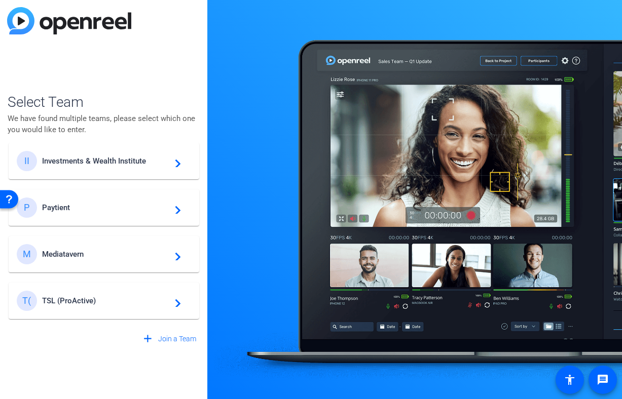
click at [91, 161] on span "Investments & Wealth Institute" at bounding box center [105, 161] width 127 height 9
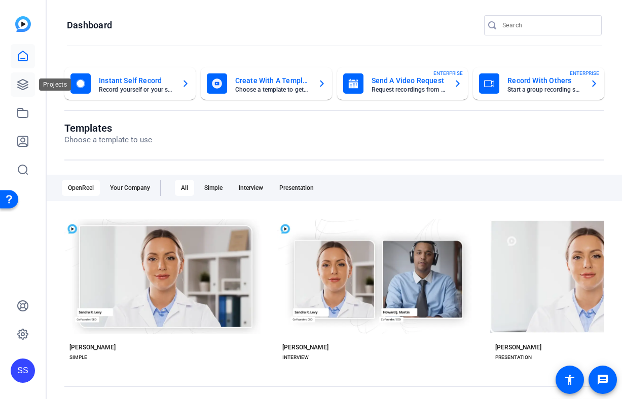
click at [24, 91] on link at bounding box center [23, 84] width 24 height 24
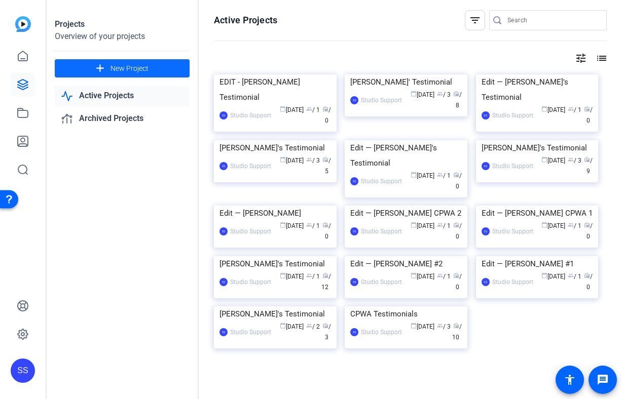
click at [81, 66] on span at bounding box center [122, 68] width 135 height 24
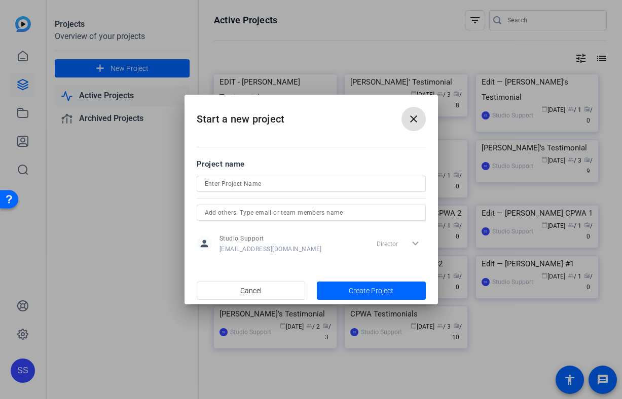
click at [223, 189] on input at bounding box center [311, 184] width 213 height 12
type input "[PERSON_NAME]'s Testimonial"
click at [258, 214] on input "text" at bounding box center [311, 213] width 213 height 12
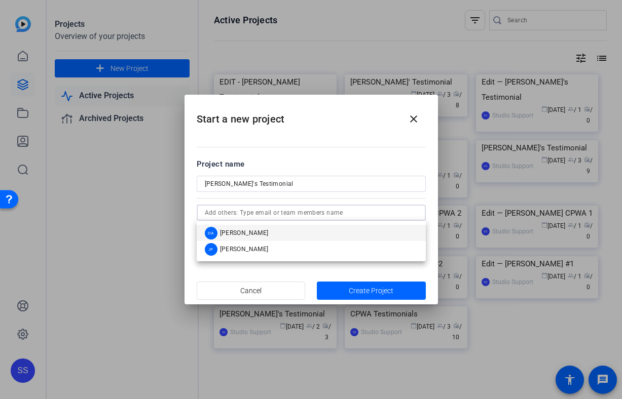
click at [257, 230] on span "[PERSON_NAME]" at bounding box center [244, 233] width 49 height 8
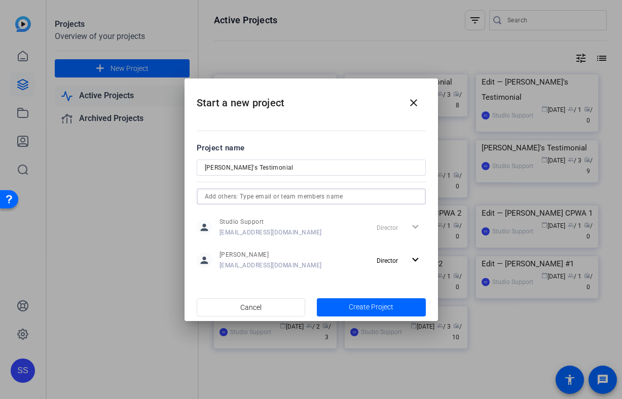
click at [268, 199] on input "text" at bounding box center [311, 197] width 213 height 12
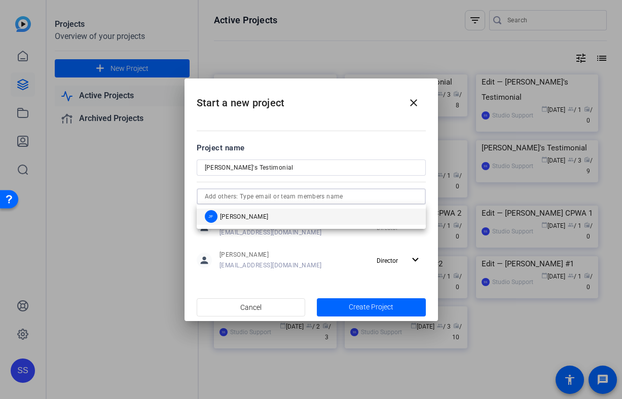
click at [262, 218] on mat-option "[PERSON_NAME]" at bounding box center [311, 217] width 229 height 16
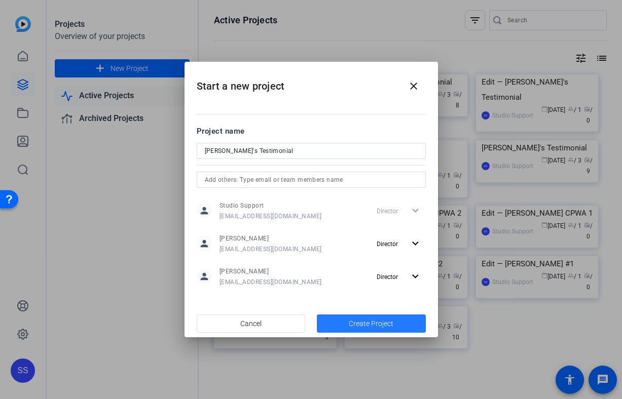
click at [345, 319] on span "button" at bounding box center [371, 324] width 109 height 24
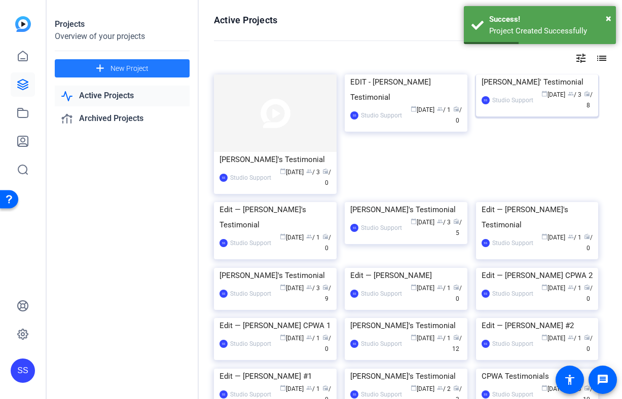
click at [509, 90] on div "[PERSON_NAME]' Testimonial" at bounding box center [536, 81] width 111 height 15
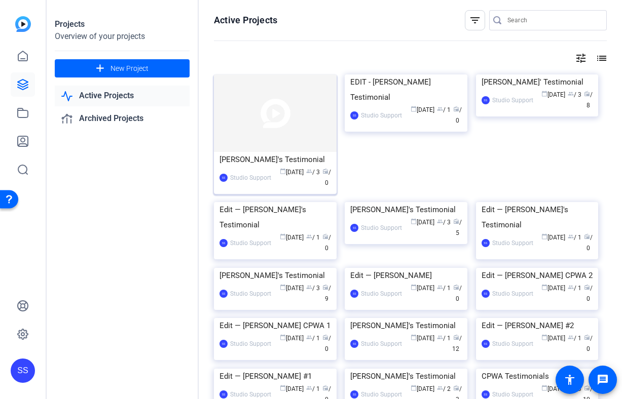
click at [274, 164] on div "[PERSON_NAME]'s Testimonial" at bounding box center [274, 159] width 111 height 15
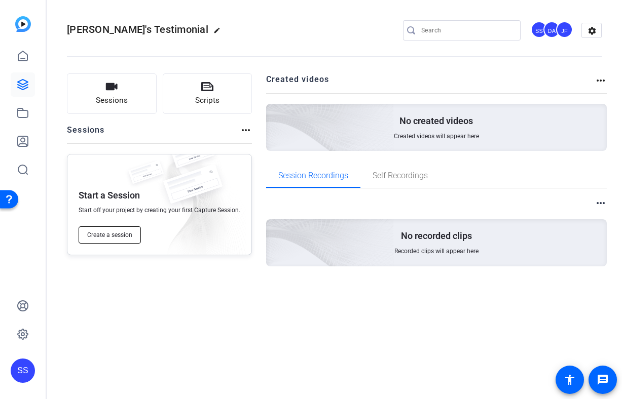
click at [120, 237] on span "Create a session" at bounding box center [109, 235] width 45 height 8
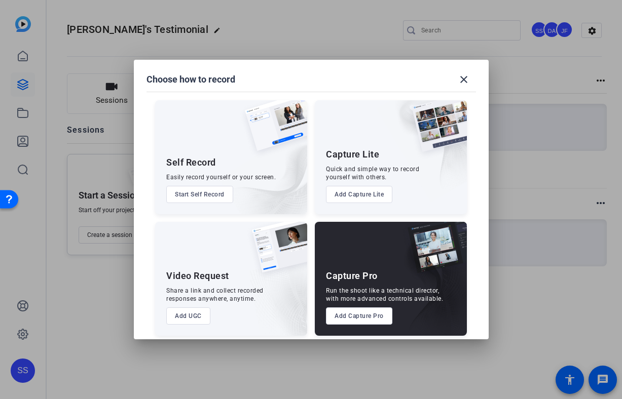
click at [346, 313] on button "Add Capture Pro" at bounding box center [359, 316] width 66 height 17
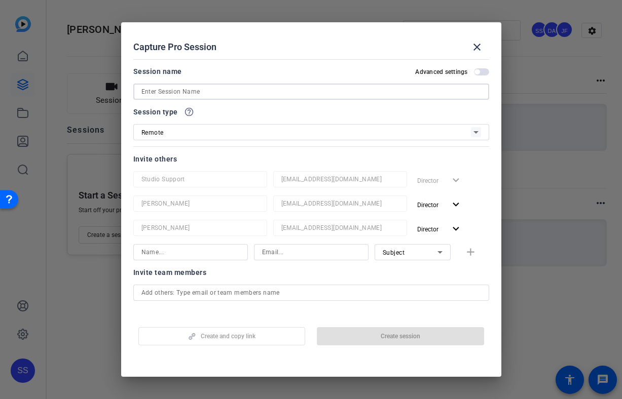
click at [188, 91] on input at bounding box center [311, 92] width 340 height 12
paste input "[PERSON_NAME]"
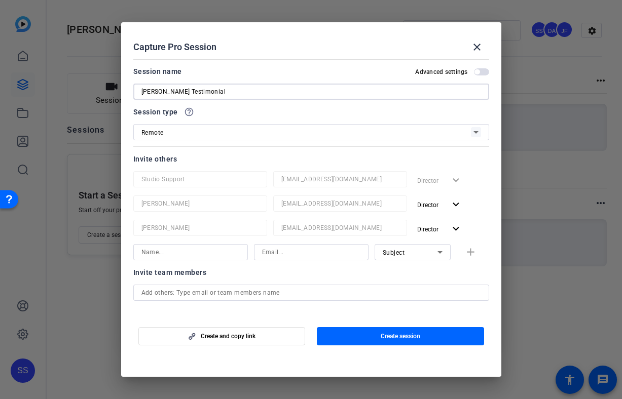
type input "[PERSON_NAME] Testimonial"
click at [252, 55] on div "Capture Pro Session close" at bounding box center [311, 47] width 356 height 24
click at [366, 336] on span "button" at bounding box center [400, 336] width 167 height 24
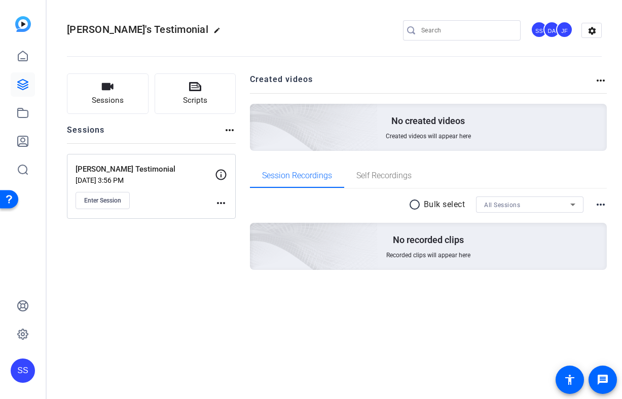
click at [215, 201] on mat-icon "more_horiz" at bounding box center [221, 203] width 12 height 12
click at [226, 213] on span "Edit Session" at bounding box center [246, 218] width 46 height 12
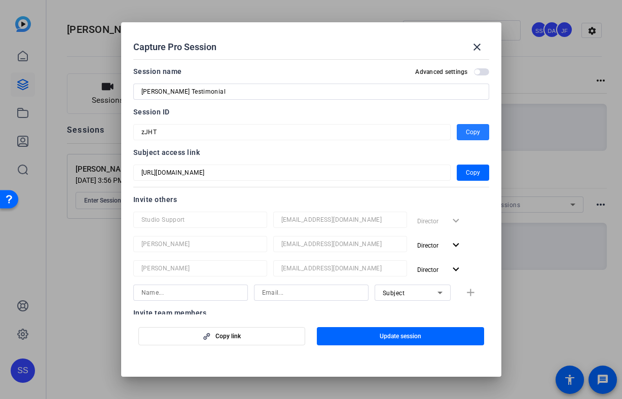
click at [480, 135] on span "button" at bounding box center [473, 132] width 32 height 24
